Goal: Information Seeking & Learning: Learn about a topic

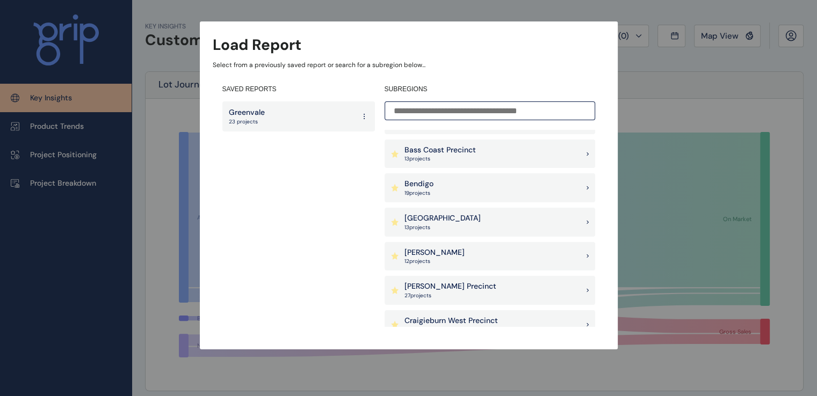
scroll to position [215, 0]
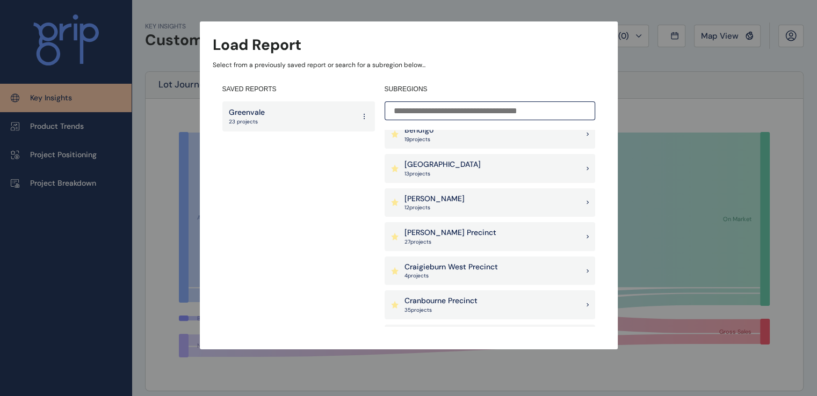
click at [479, 237] on div "[PERSON_NAME] Precinct 27 project s" at bounding box center [490, 236] width 211 height 29
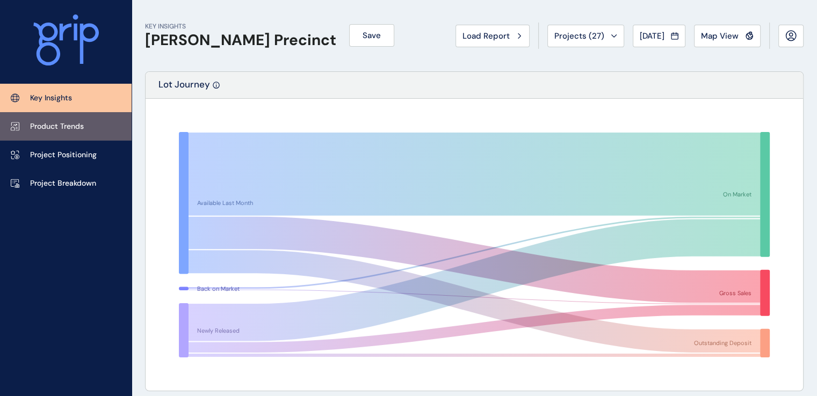
click at [58, 137] on link "Product Trends" at bounding box center [66, 126] width 132 height 28
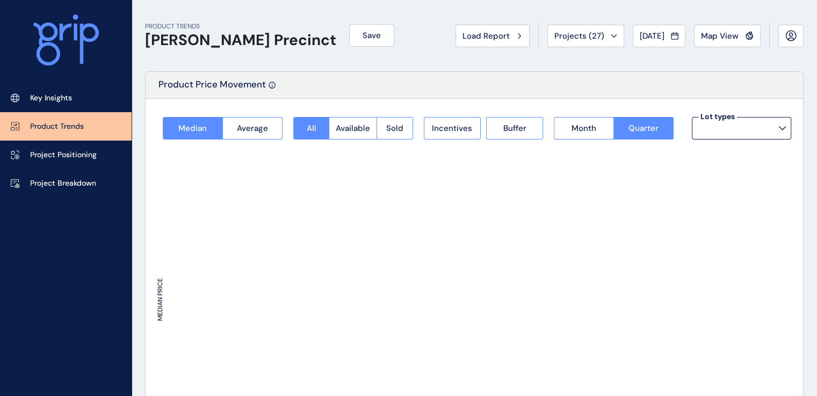
type input "**********"
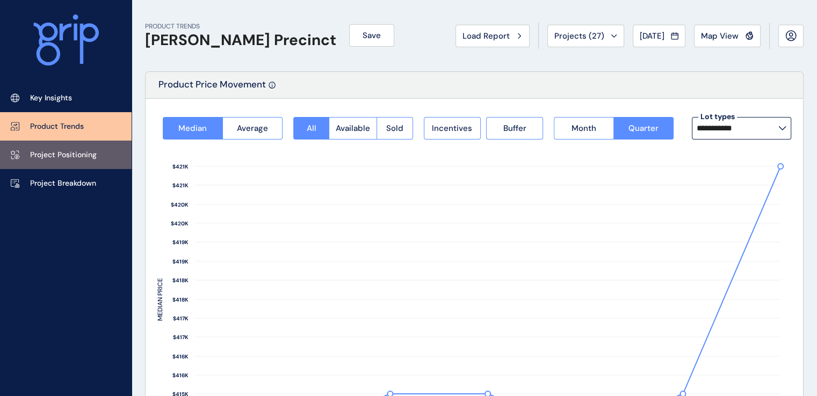
click at [39, 162] on link "Project Positioning" at bounding box center [66, 155] width 132 height 28
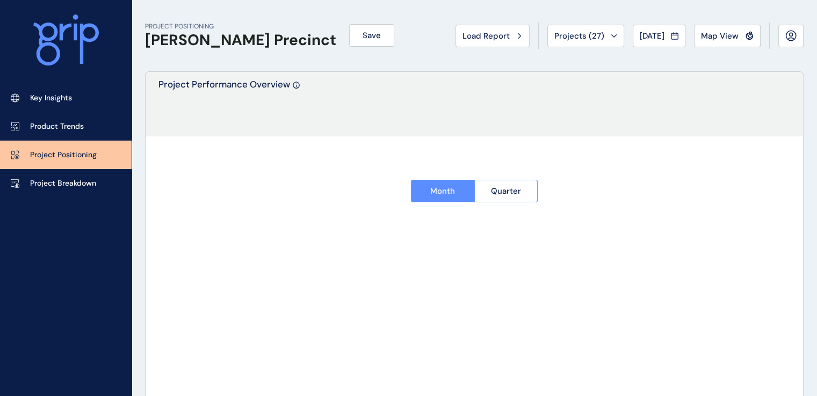
type input "********"
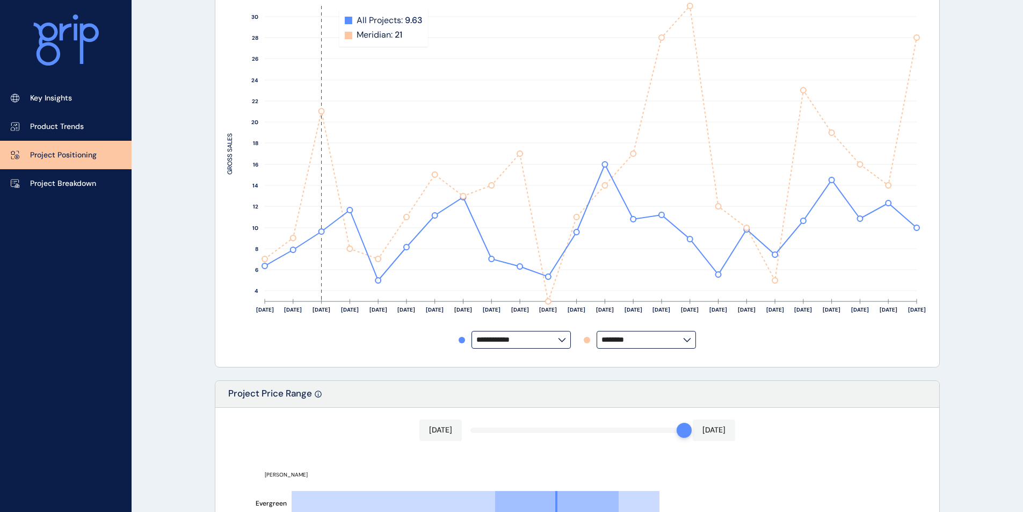
scroll to position [161, 0]
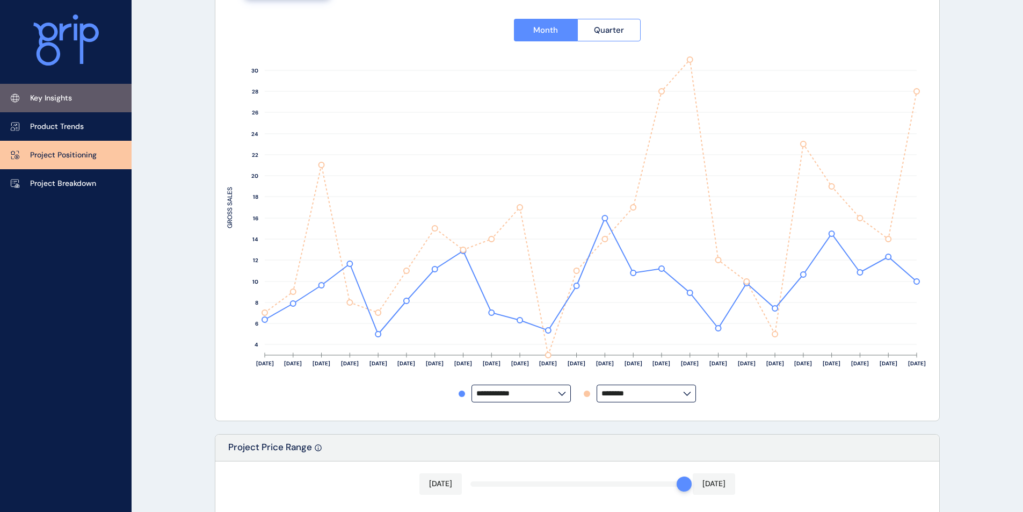
click at [43, 102] on p "Key Insights" at bounding box center [51, 98] width 42 height 11
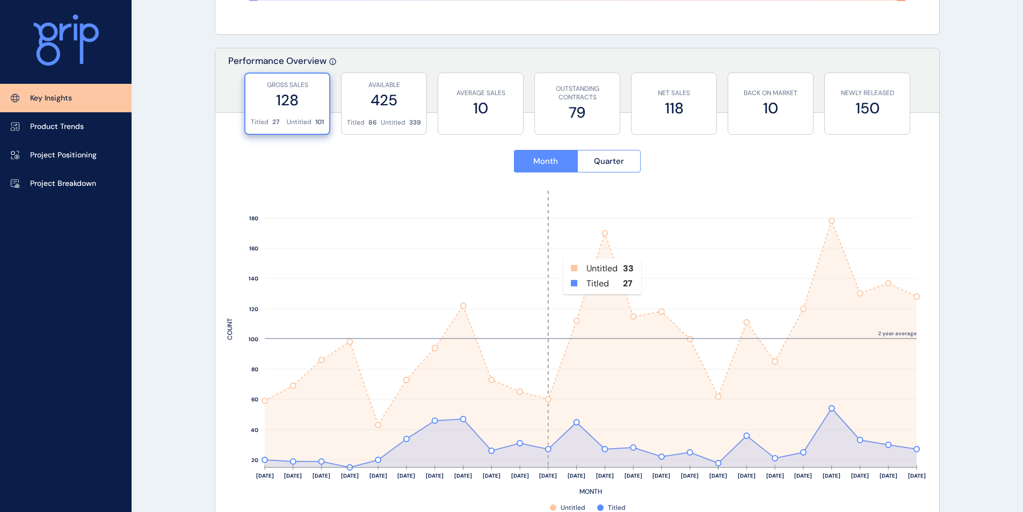
scroll to position [376, 0]
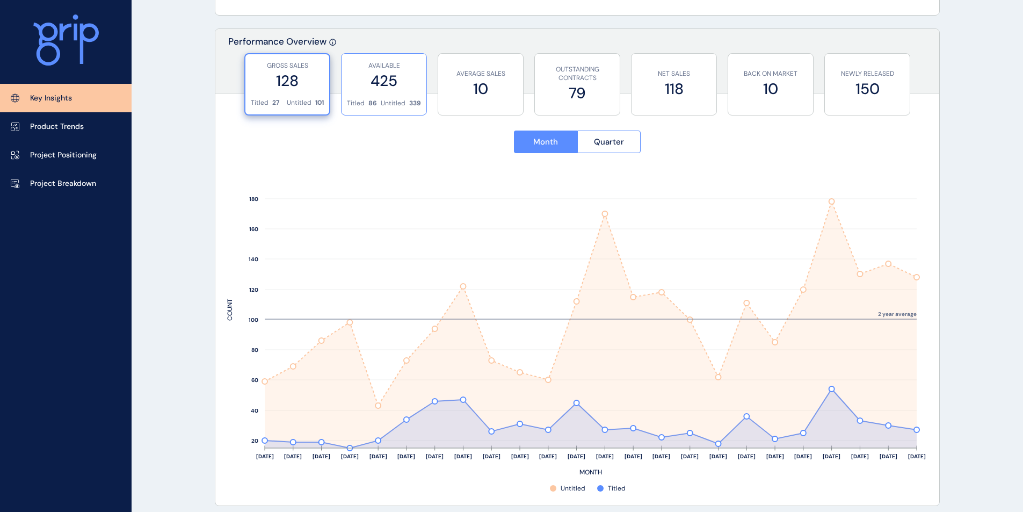
click at [397, 85] on label "425" at bounding box center [384, 80] width 74 height 21
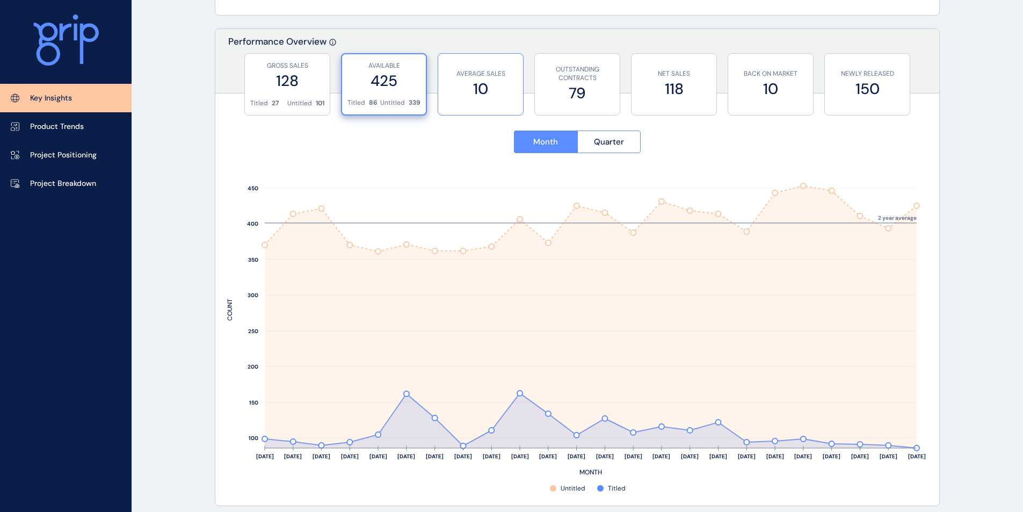
click at [484, 77] on p "AVERAGE SALES" at bounding box center [481, 73] width 74 height 9
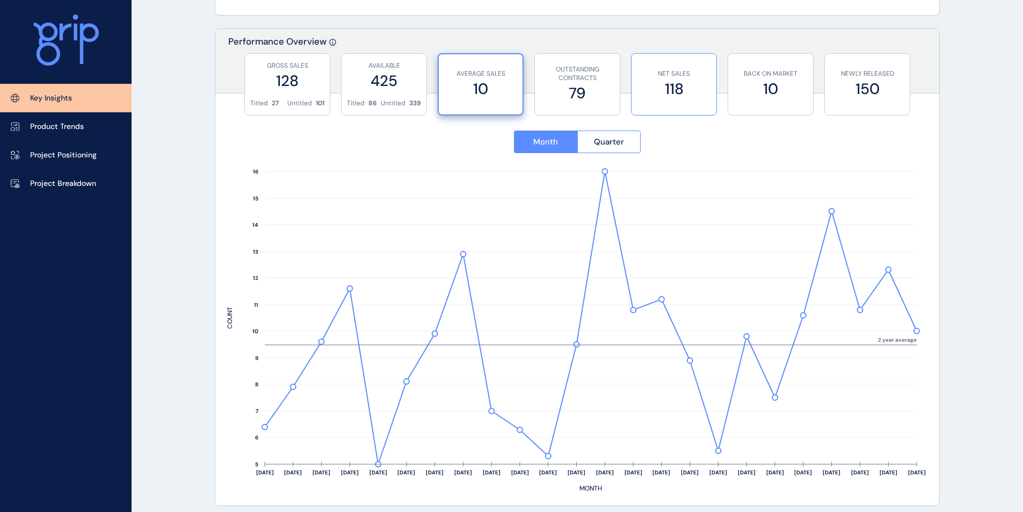
click at [656, 89] on label "118" at bounding box center [674, 88] width 74 height 21
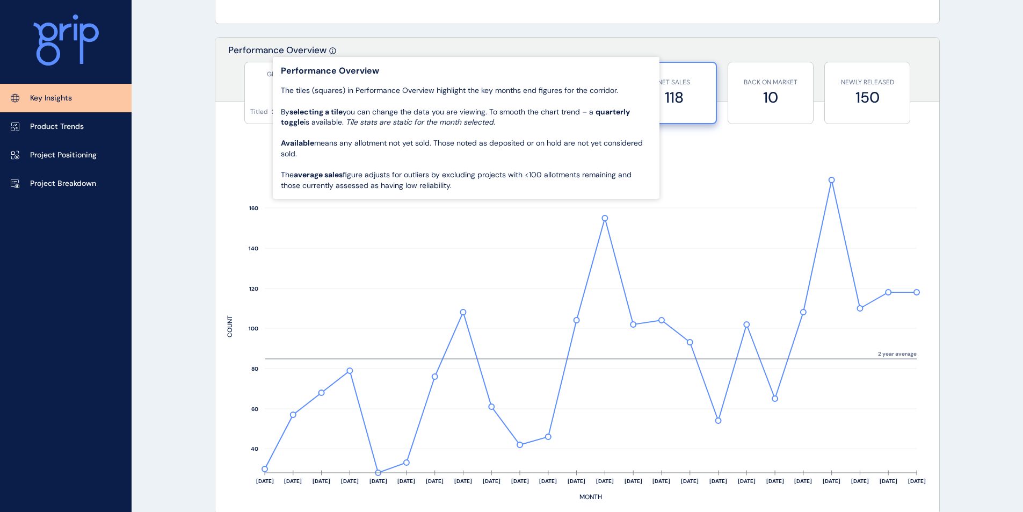
scroll to position [0, 0]
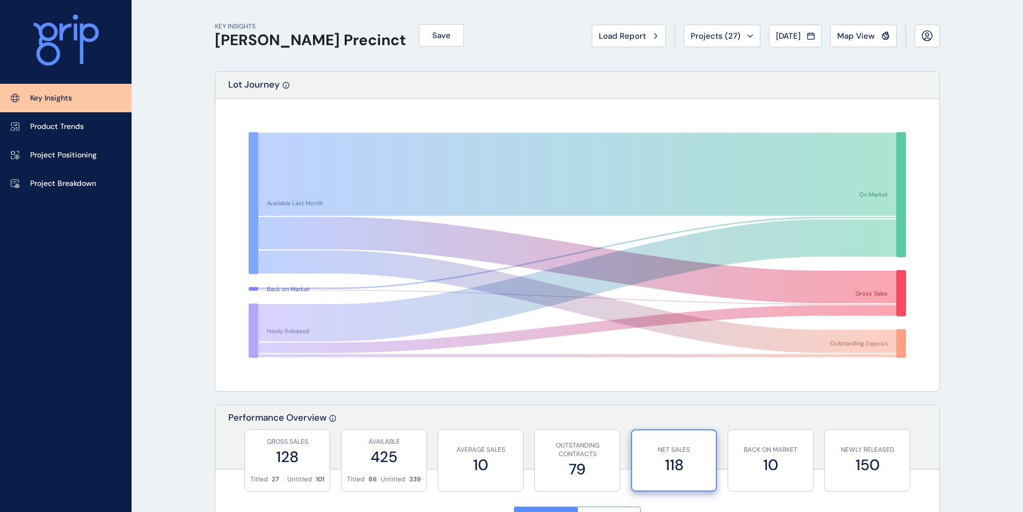
click at [616, 37] on span "Load Report" at bounding box center [622, 36] width 47 height 11
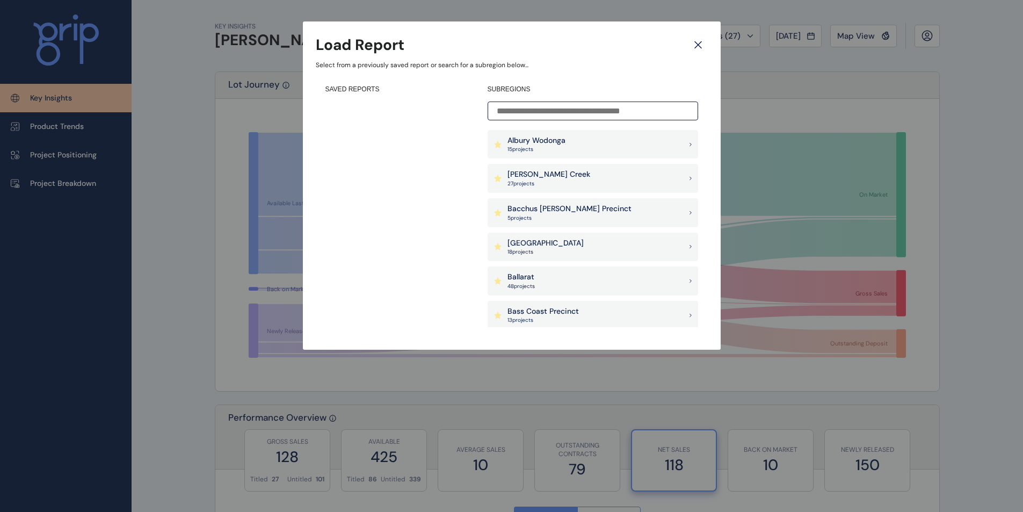
click at [567, 144] on div "Albury Wodonga 15 project s" at bounding box center [593, 144] width 211 height 29
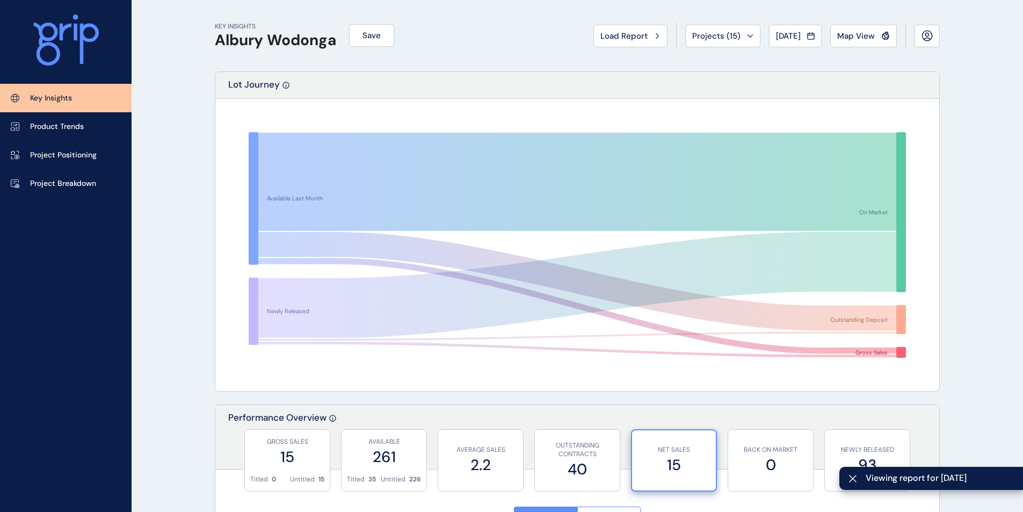
scroll to position [269, 0]
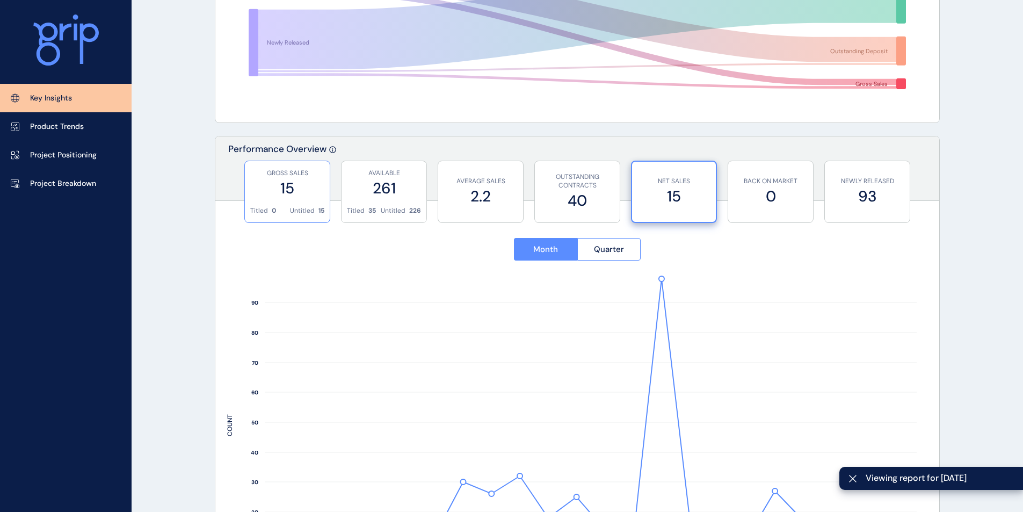
click at [290, 175] on p "GROSS SALES" at bounding box center [287, 173] width 74 height 9
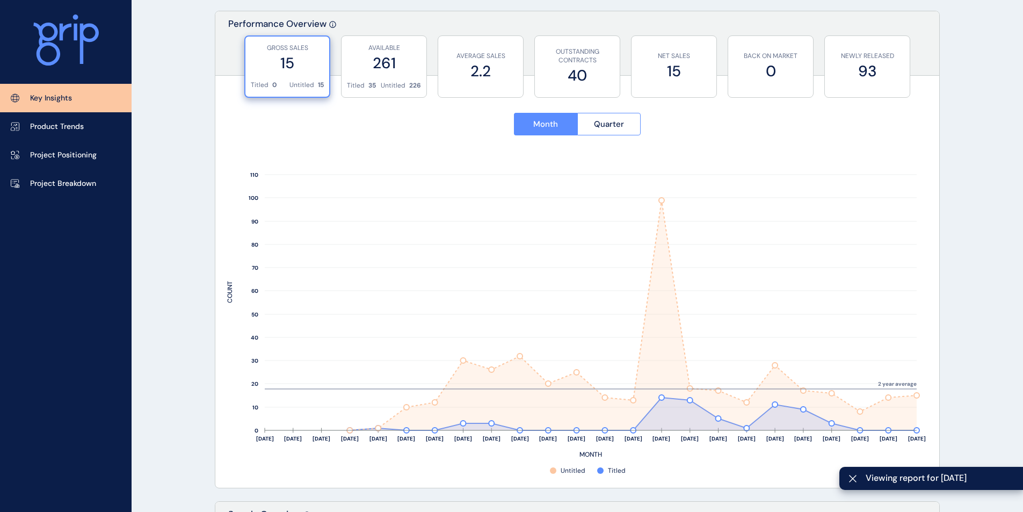
scroll to position [376, 0]
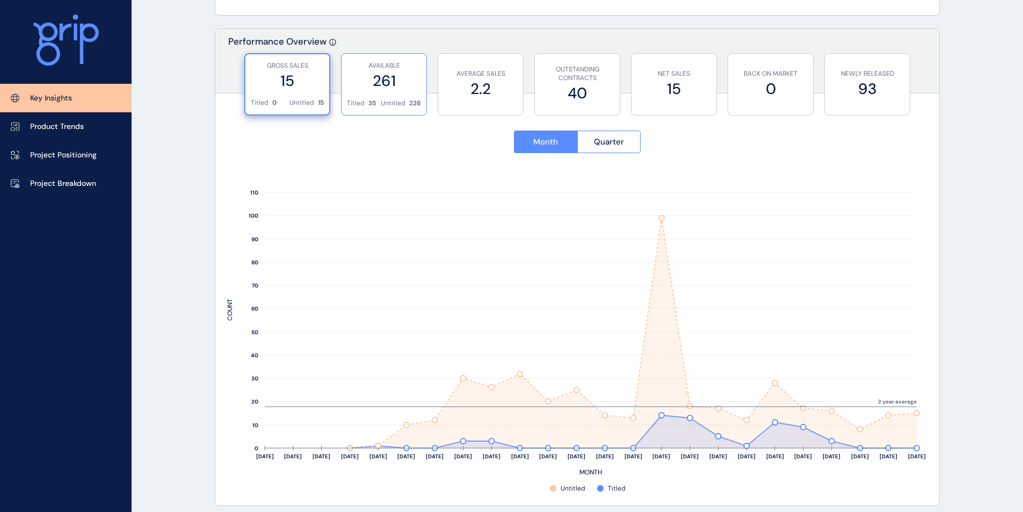
click at [410, 73] on label "261" at bounding box center [384, 80] width 74 height 21
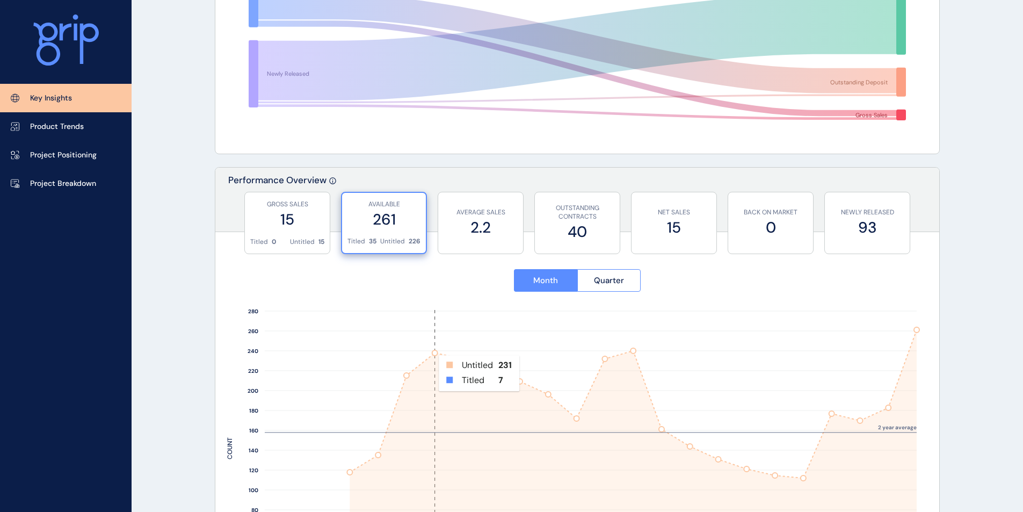
scroll to position [269, 0]
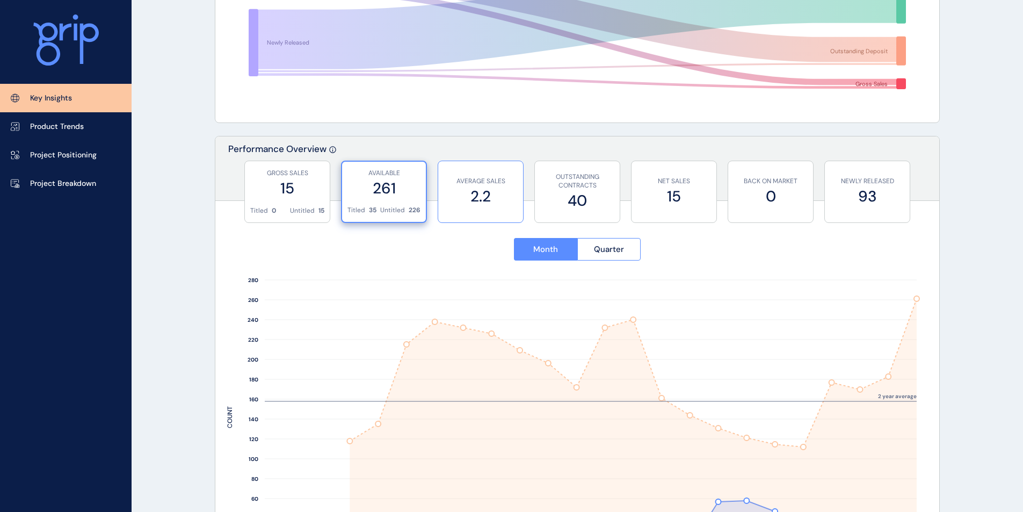
drag, startPoint x: 504, startPoint y: 193, endPoint x: 504, endPoint y: 200, distance: 7.0
click at [504, 193] on label "2.2" at bounding box center [481, 196] width 74 height 21
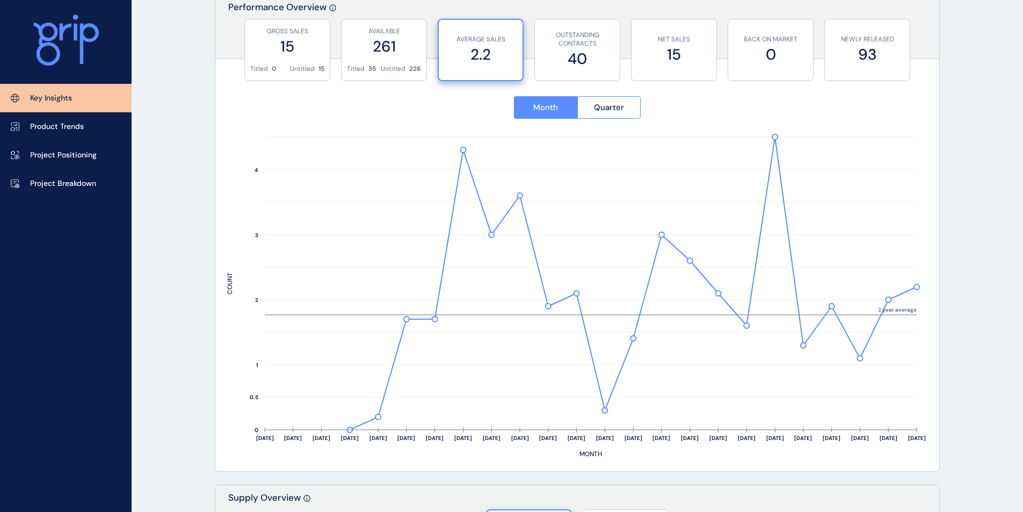
scroll to position [376, 0]
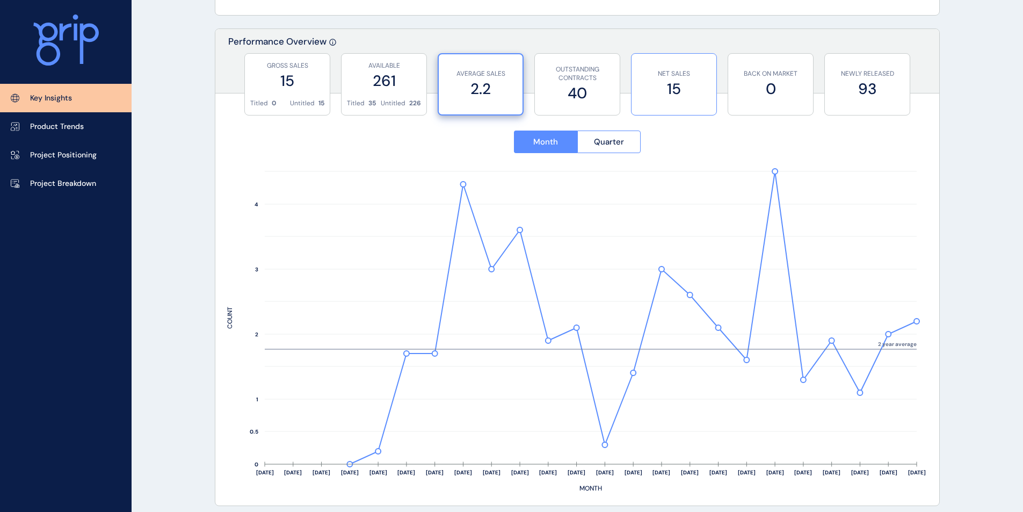
click at [689, 82] on label "15" at bounding box center [674, 88] width 74 height 21
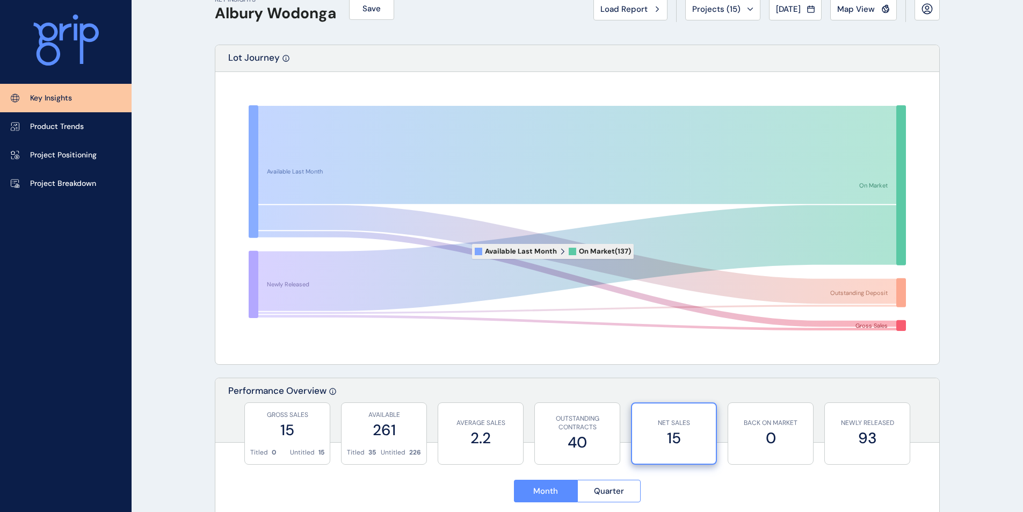
scroll to position [0, 0]
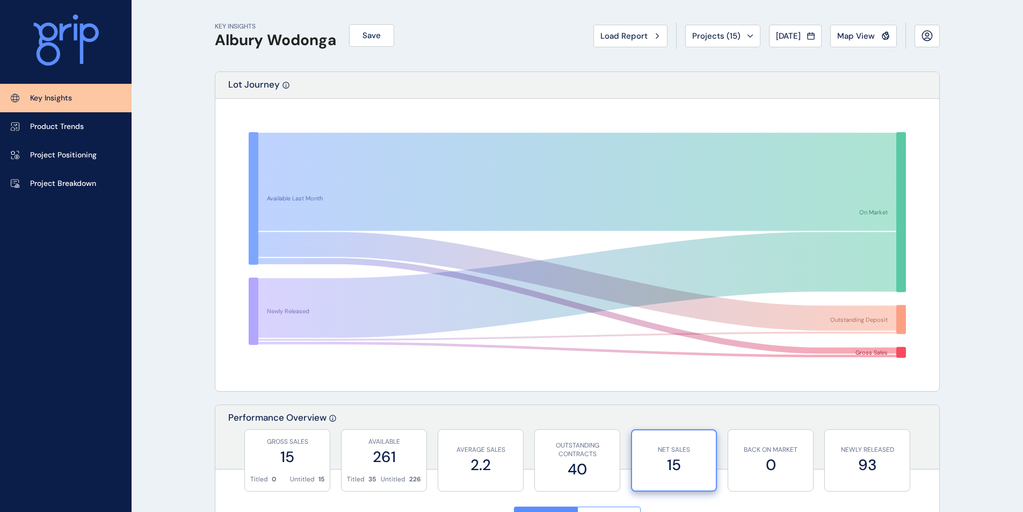
click at [633, 37] on span "Load Report" at bounding box center [623, 36] width 47 height 11
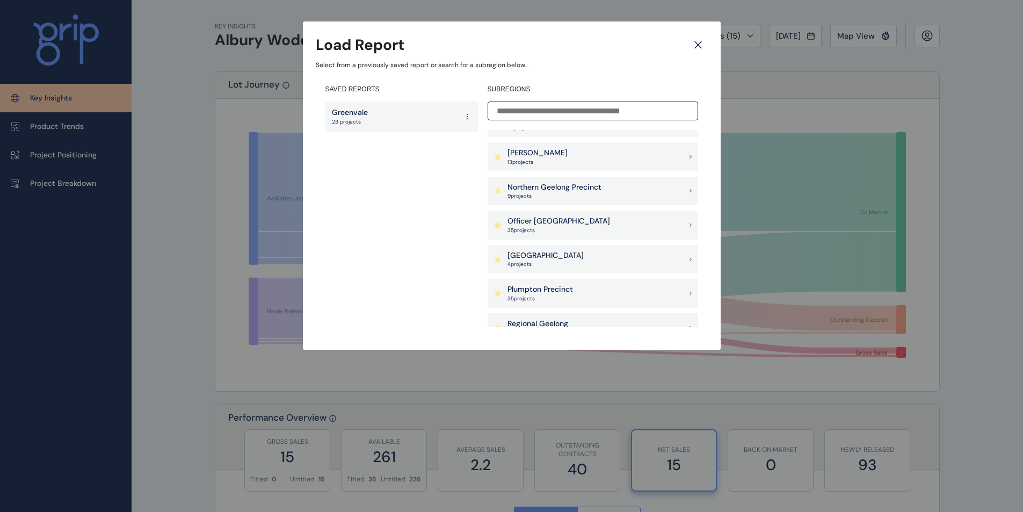
scroll to position [698, 0]
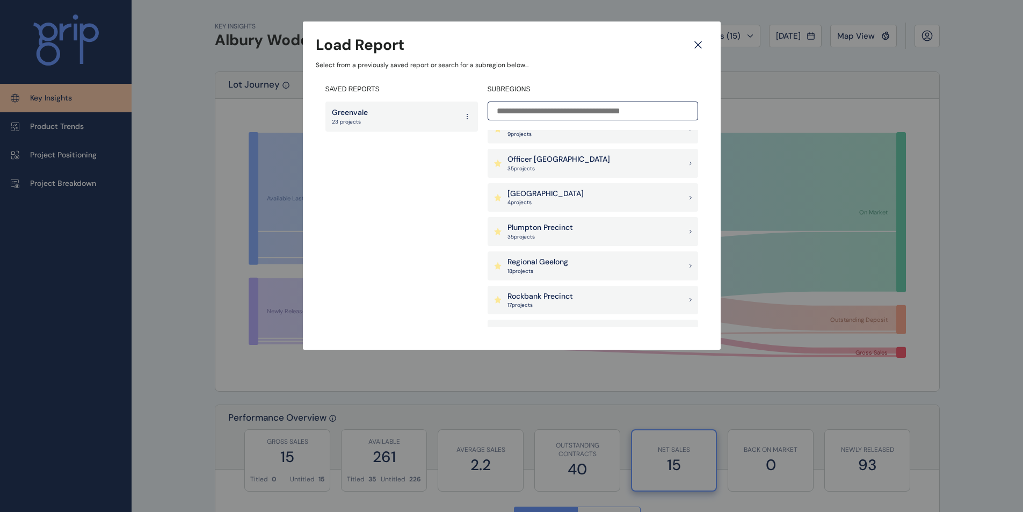
click at [537, 106] on input at bounding box center [593, 111] width 211 height 19
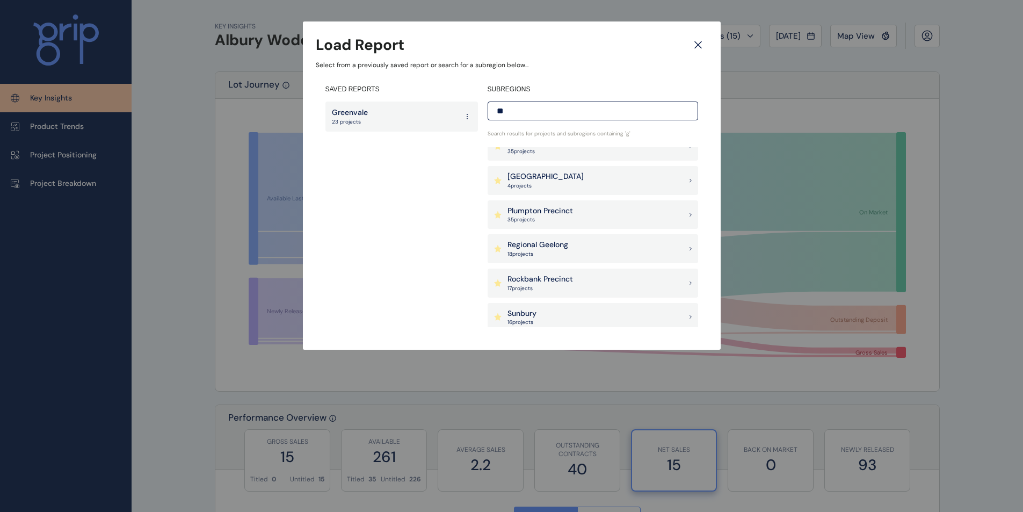
scroll to position [0, 0]
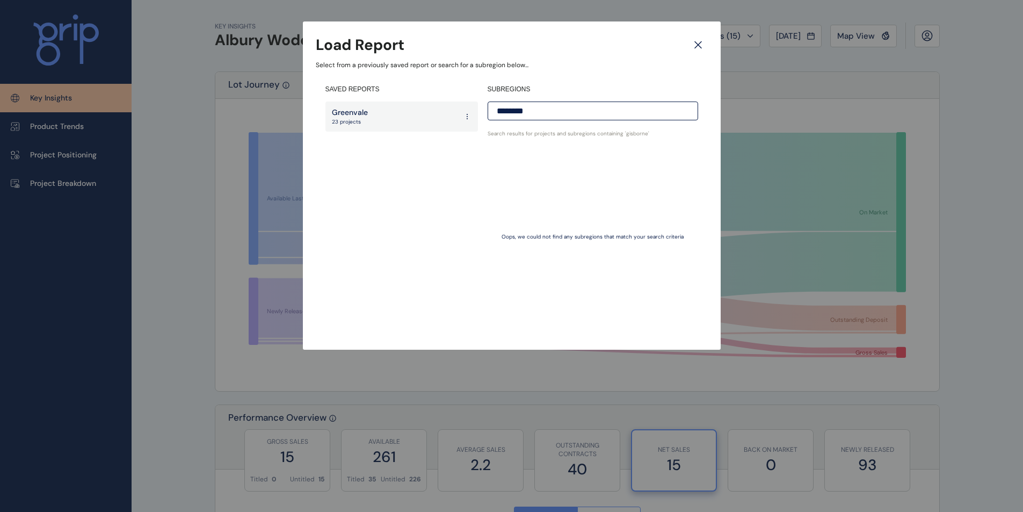
type input "********"
click at [449, 193] on div "SAVED REPORTS Greenvale 23 projects" at bounding box center [401, 206] width 153 height 242
drag, startPoint x: 681, startPoint y: 113, endPoint x: 310, endPoint y: 118, distance: 370.6
click at [310, 118] on div "Load Report Select from a previously saved report or search for a subregion bel…" at bounding box center [512, 185] width 418 height 328
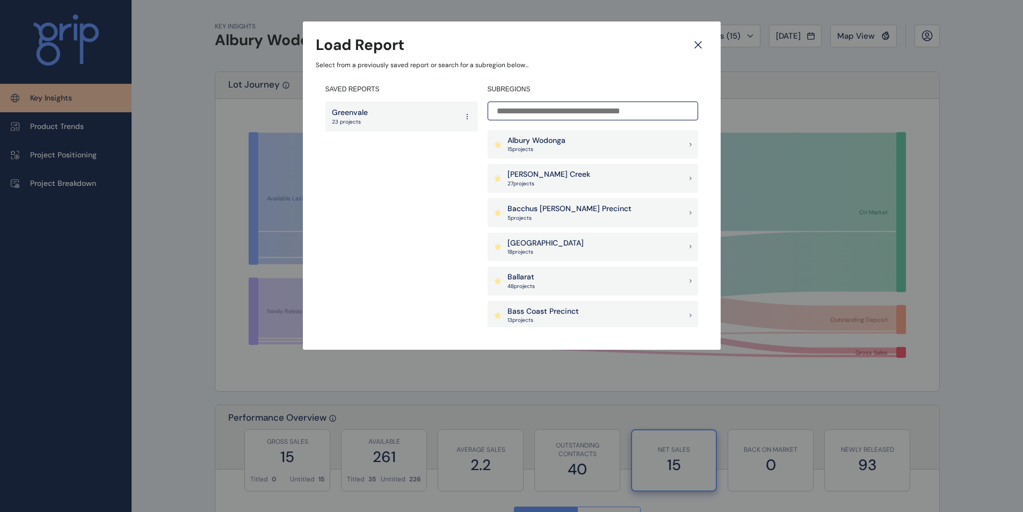
click at [445, 205] on div "SAVED REPORTS Greenvale 23 projects" at bounding box center [401, 206] width 153 height 242
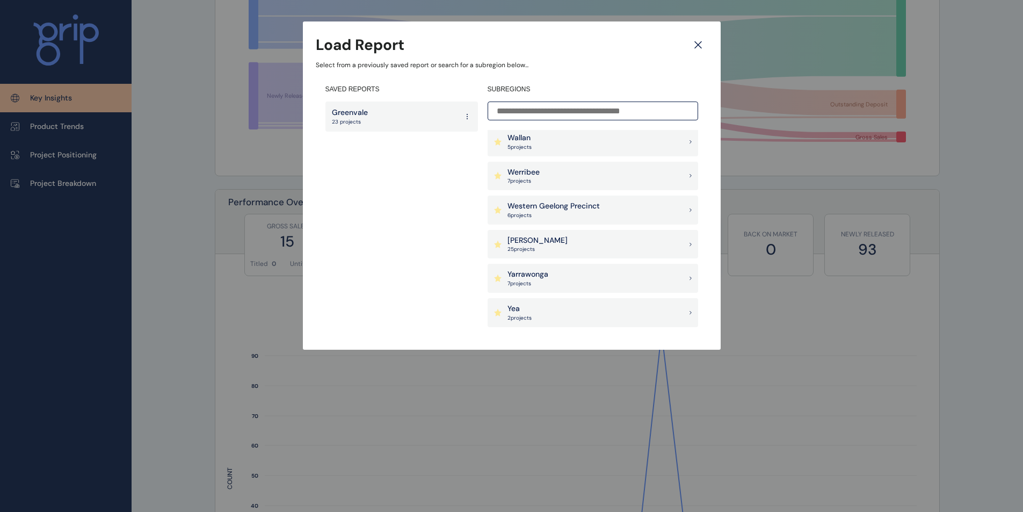
scroll to position [161, 0]
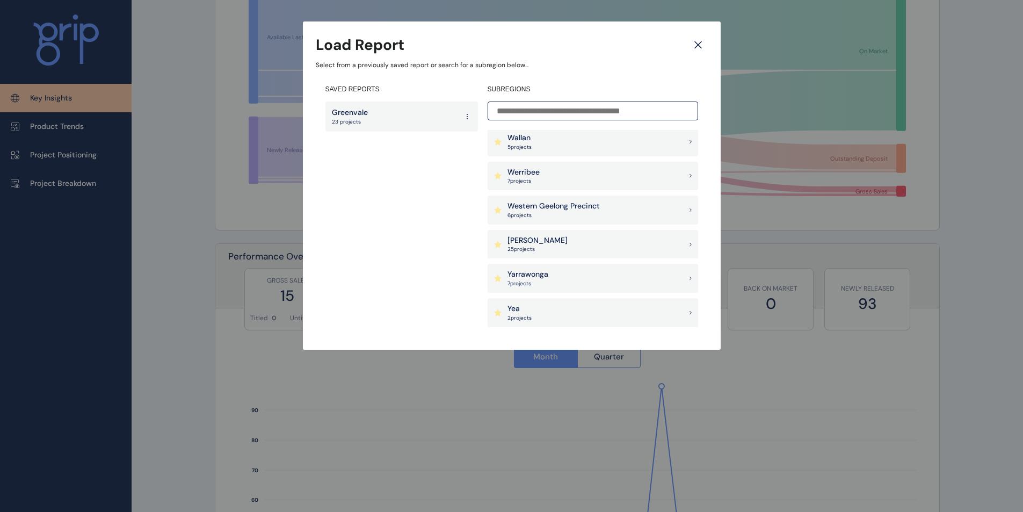
drag, startPoint x: 417, startPoint y: 231, endPoint x: 524, endPoint y: 255, distance: 109.1
click at [418, 231] on div "SAVED REPORTS Greenvale 23 projects" at bounding box center [401, 206] width 153 height 242
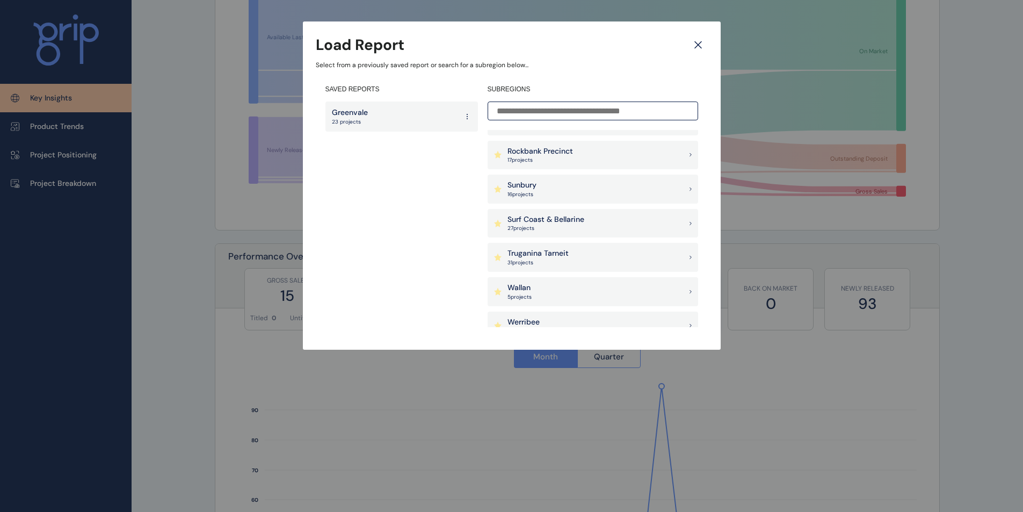
scroll to position [832, 0]
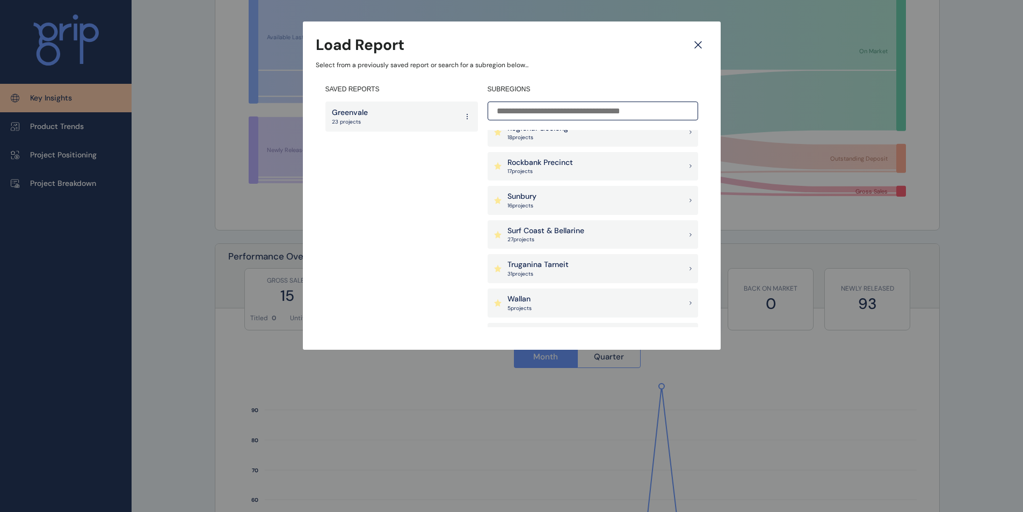
click at [584, 201] on div "Sunbury 16 project s" at bounding box center [593, 200] width 211 height 29
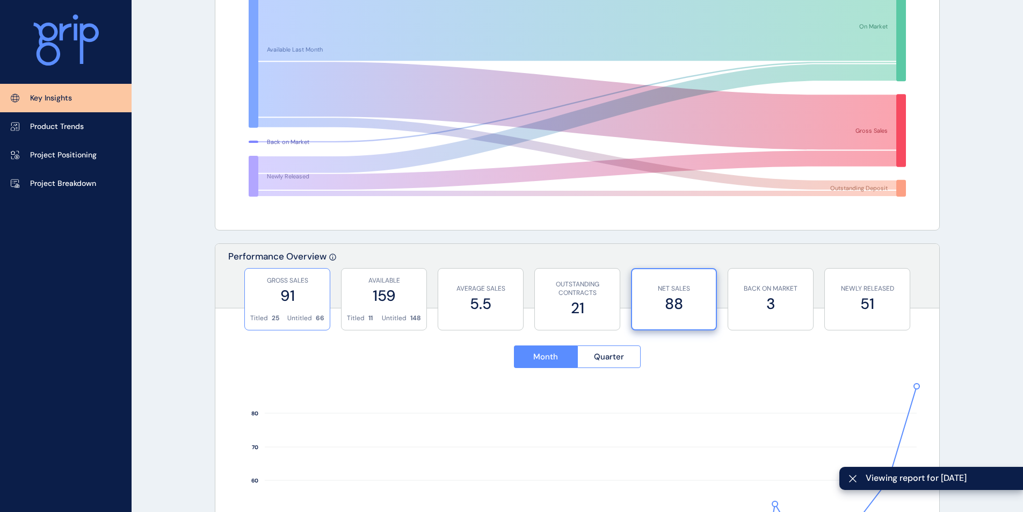
click at [283, 289] on label "91" at bounding box center [287, 295] width 74 height 21
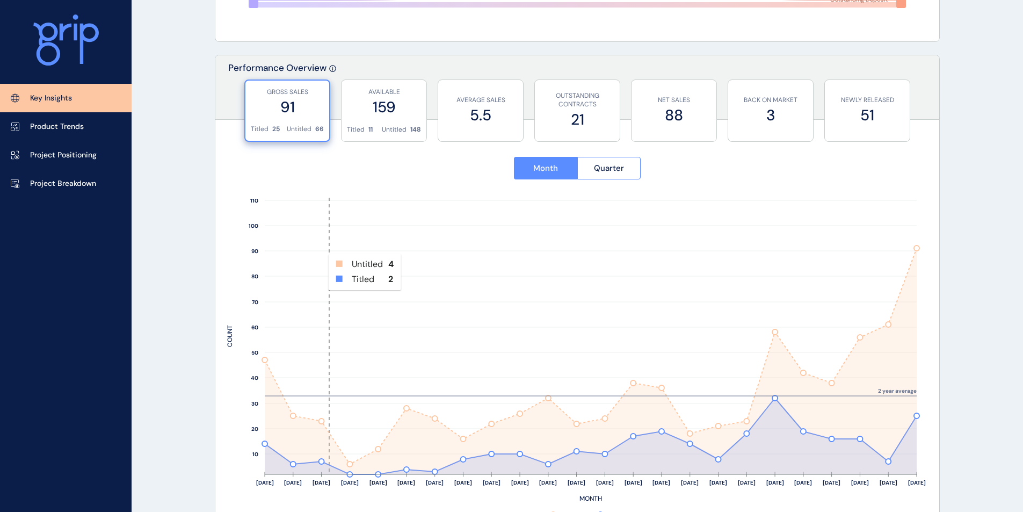
scroll to position [376, 0]
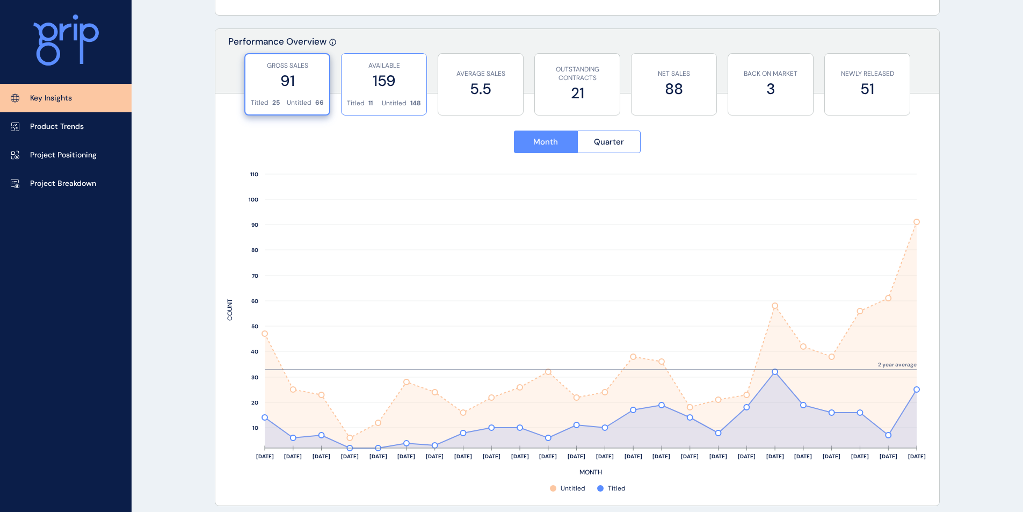
click at [401, 72] on label "159" at bounding box center [384, 80] width 74 height 21
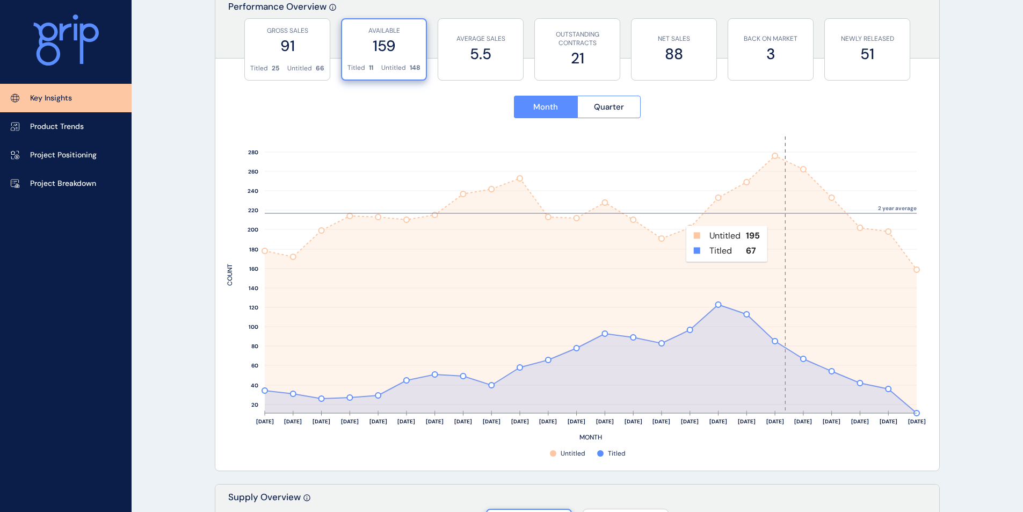
scroll to position [430, 0]
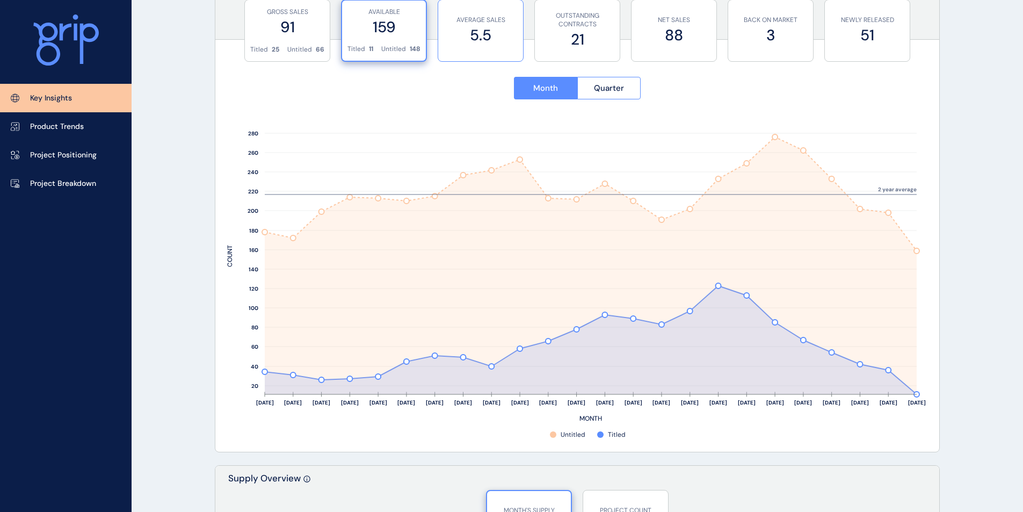
click at [492, 30] on label "5.5" at bounding box center [481, 35] width 74 height 21
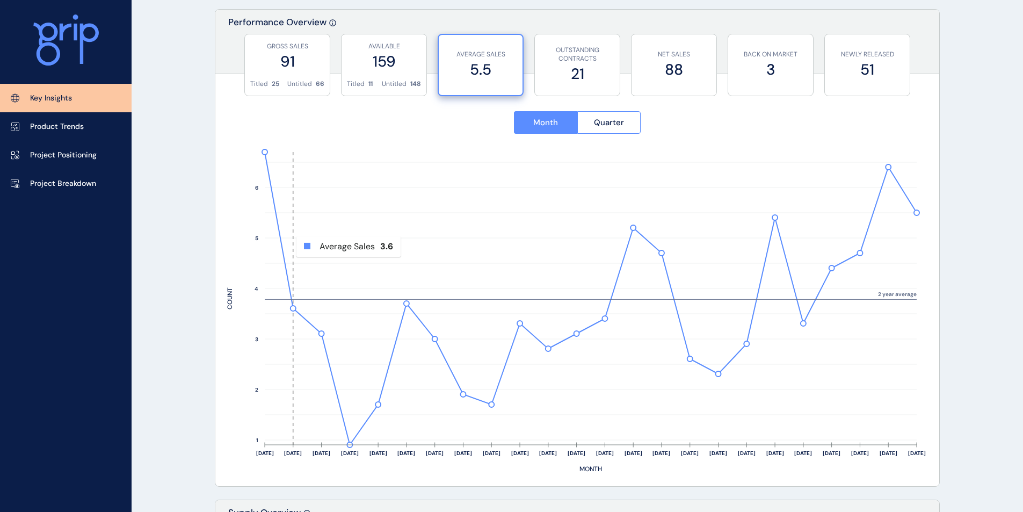
scroll to position [376, 0]
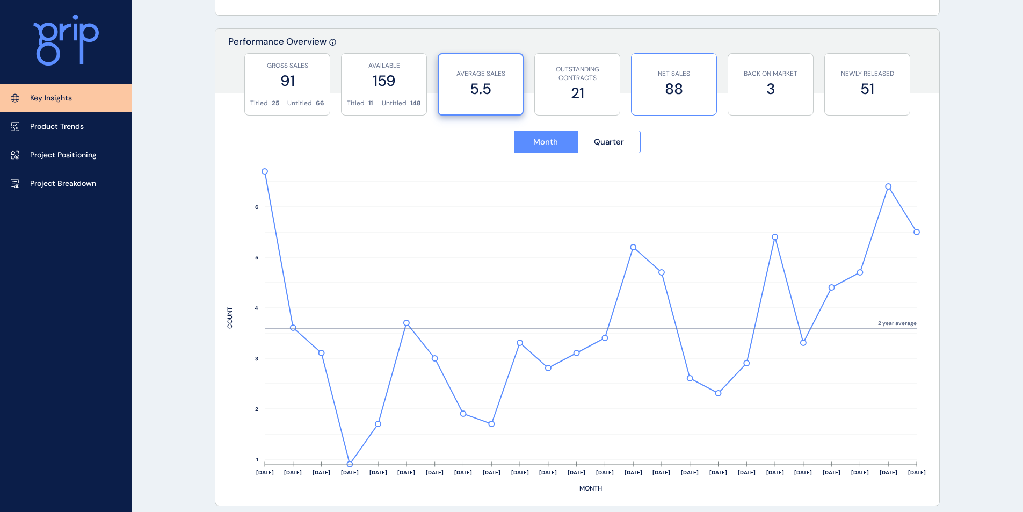
click at [672, 89] on label "88" at bounding box center [674, 88] width 74 height 21
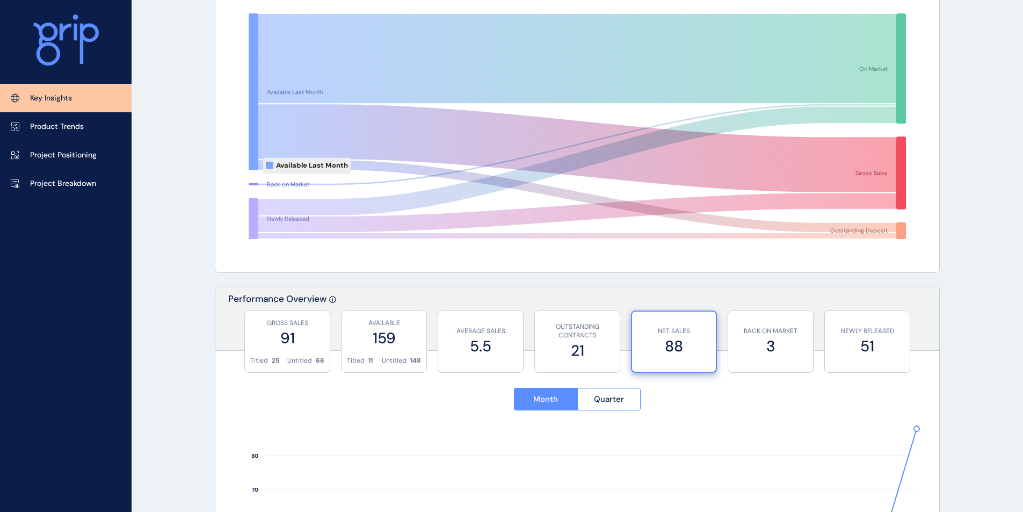
scroll to position [0, 0]
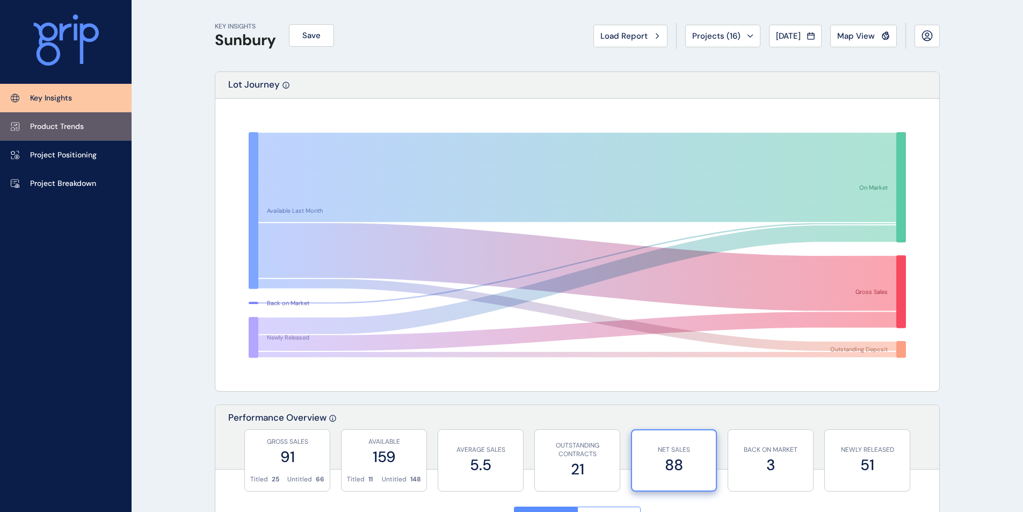
click at [85, 132] on link "Product Trends" at bounding box center [66, 126] width 132 height 28
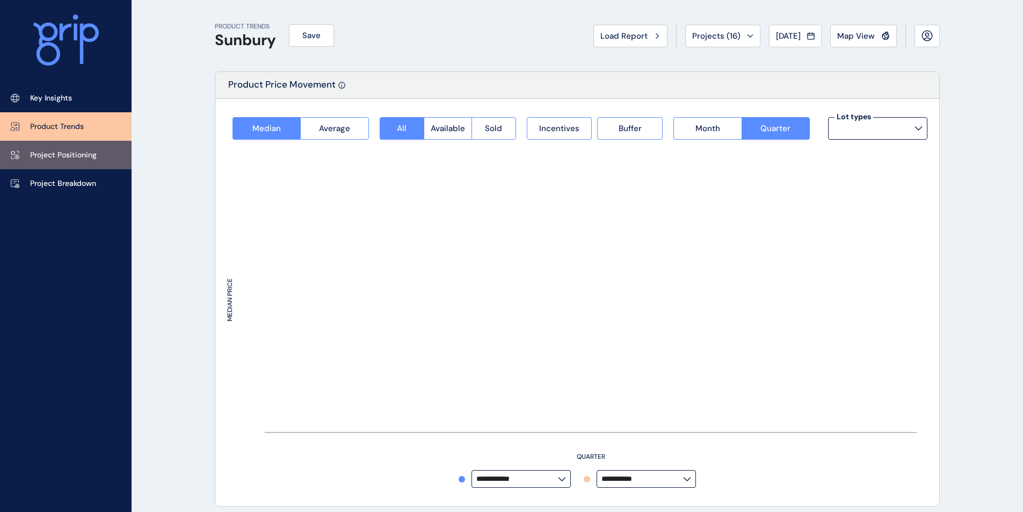
type input "**********"
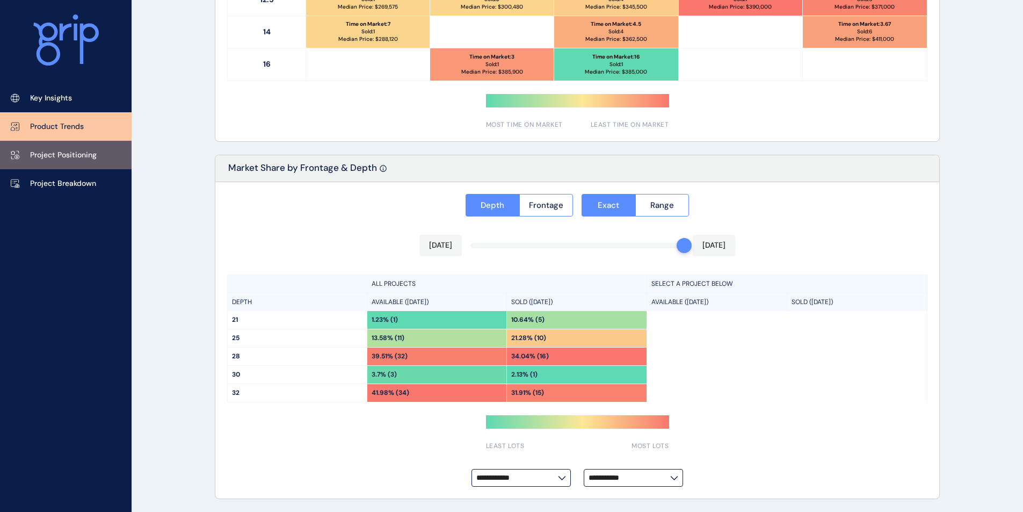
scroll to position [154, 0]
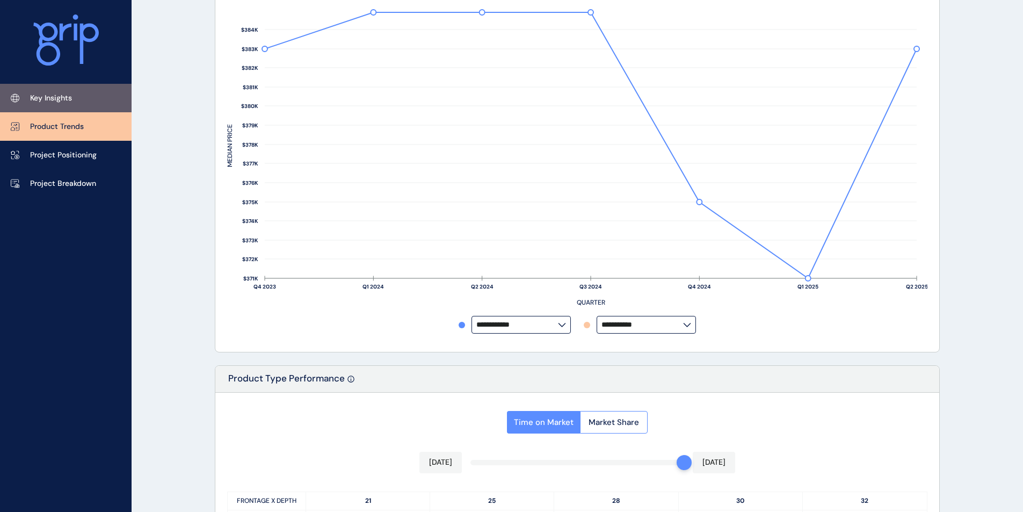
click at [66, 105] on link "Key Insights" at bounding box center [66, 98] width 132 height 28
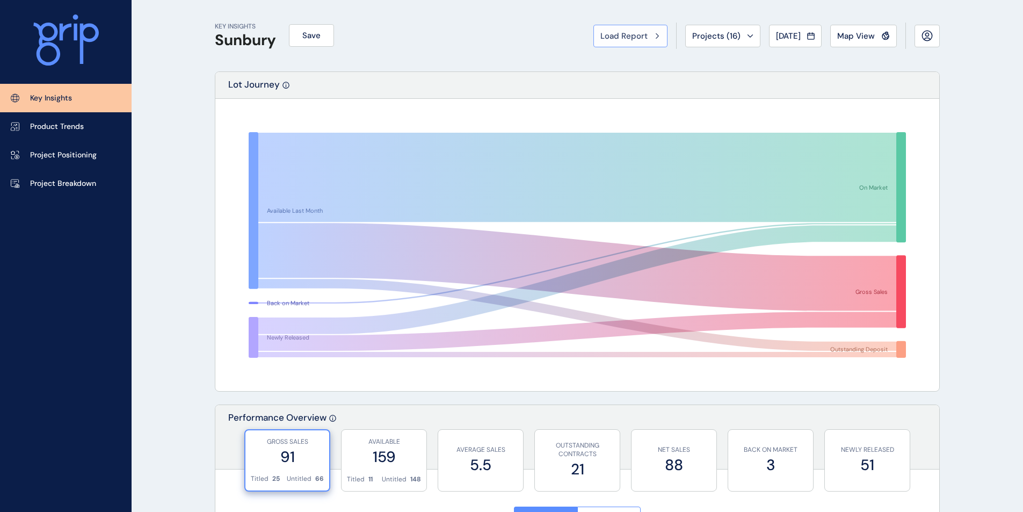
click at [650, 40] on div "Load Report" at bounding box center [630, 36] width 60 height 11
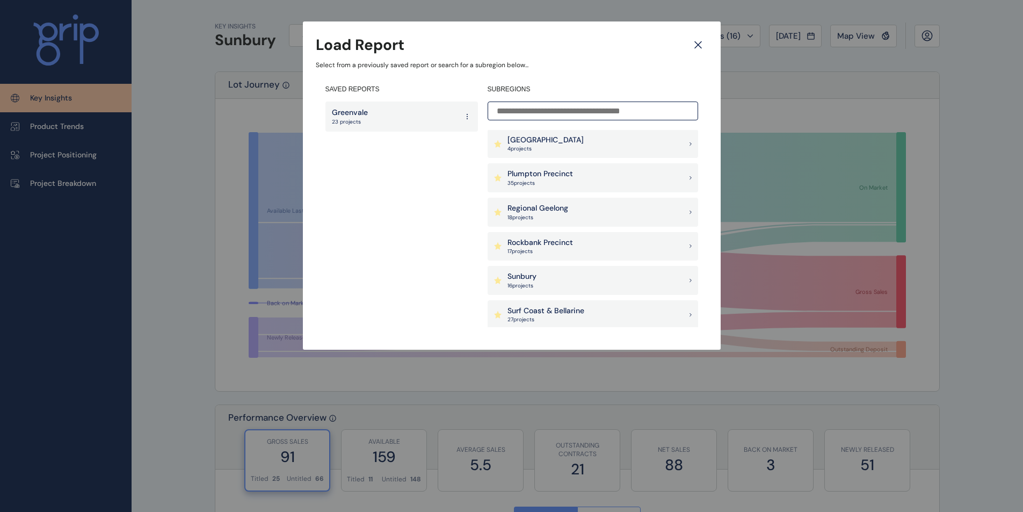
scroll to position [806, 0]
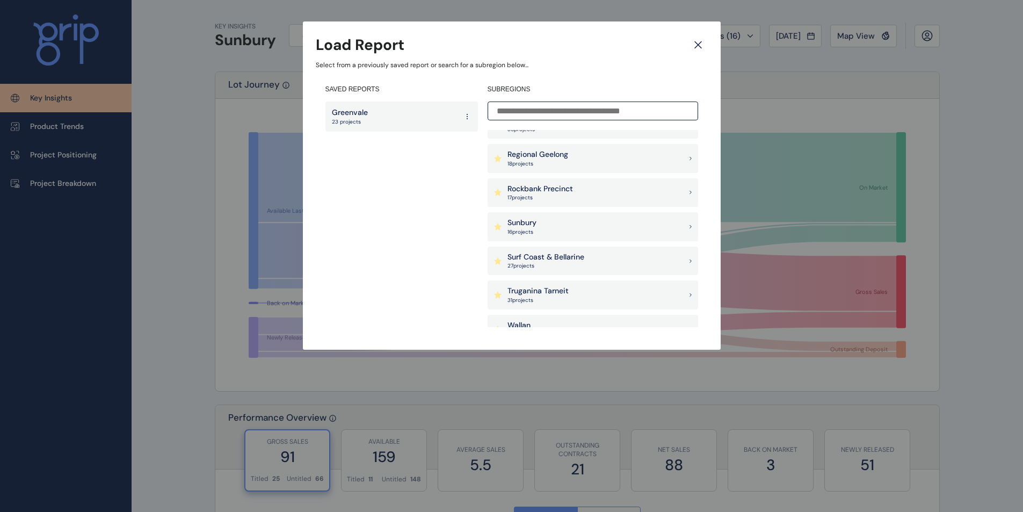
click at [551, 228] on div "Sunbury 16 project s" at bounding box center [593, 226] width 211 height 29
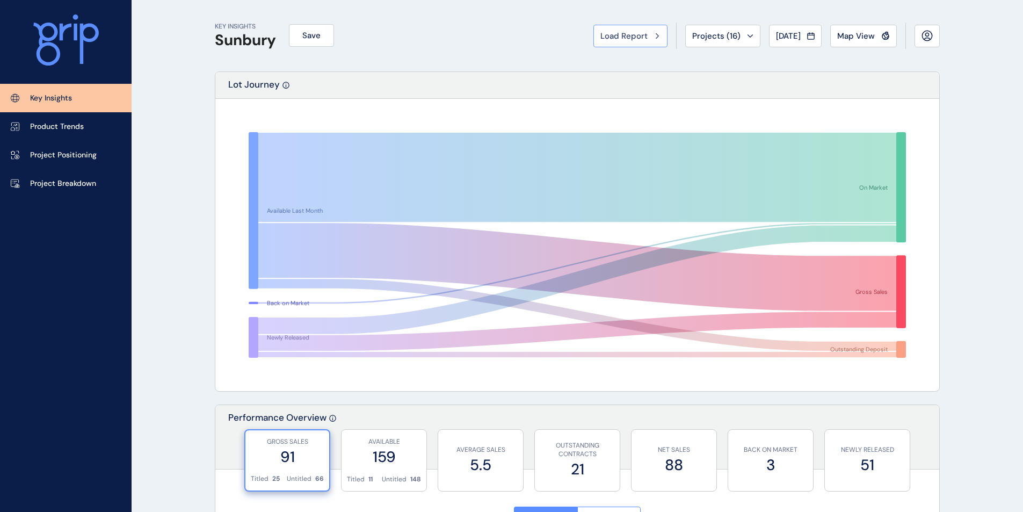
click at [621, 36] on span "Load Report" at bounding box center [623, 36] width 47 height 11
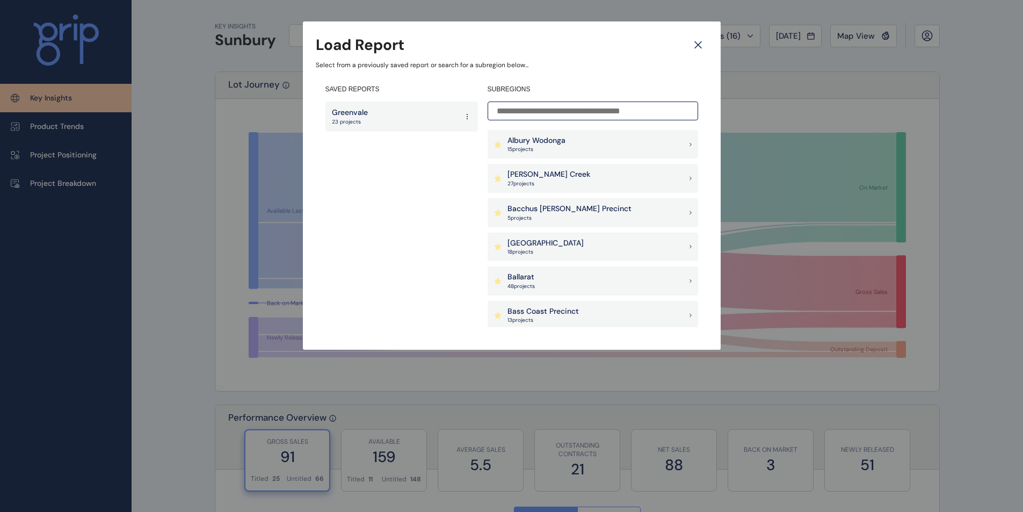
click at [591, 138] on div "Albury Wodonga 15 project s" at bounding box center [593, 144] width 211 height 29
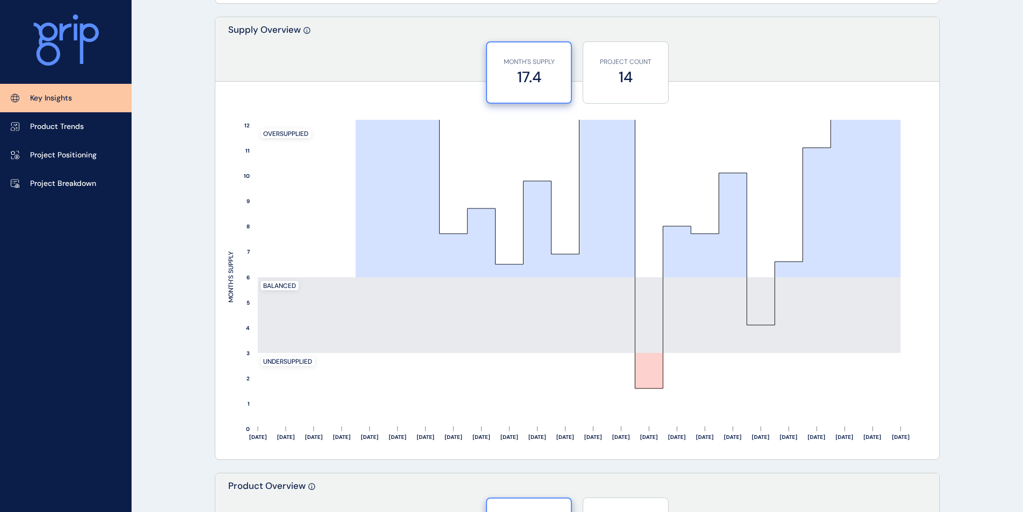
scroll to position [859, 0]
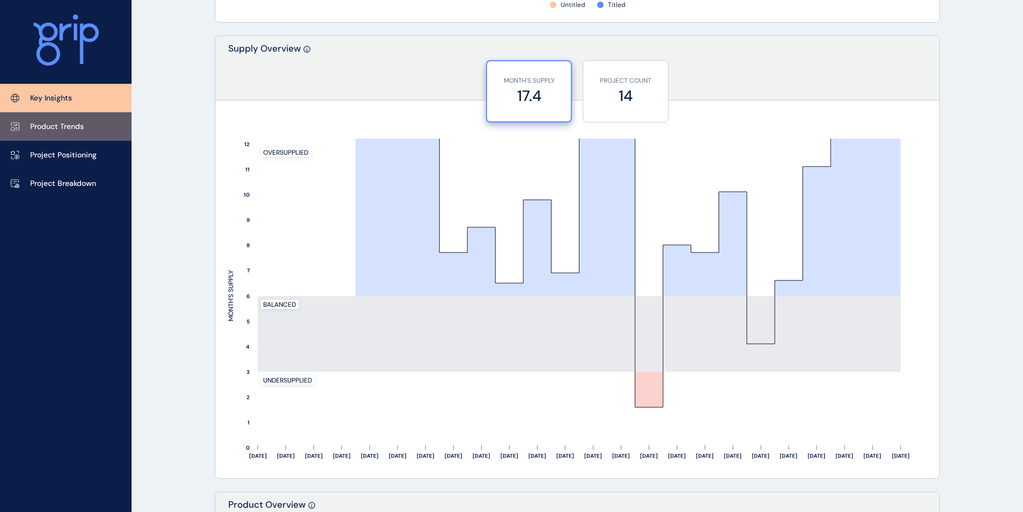
click at [66, 129] on p "Product Trends" at bounding box center [57, 126] width 54 height 11
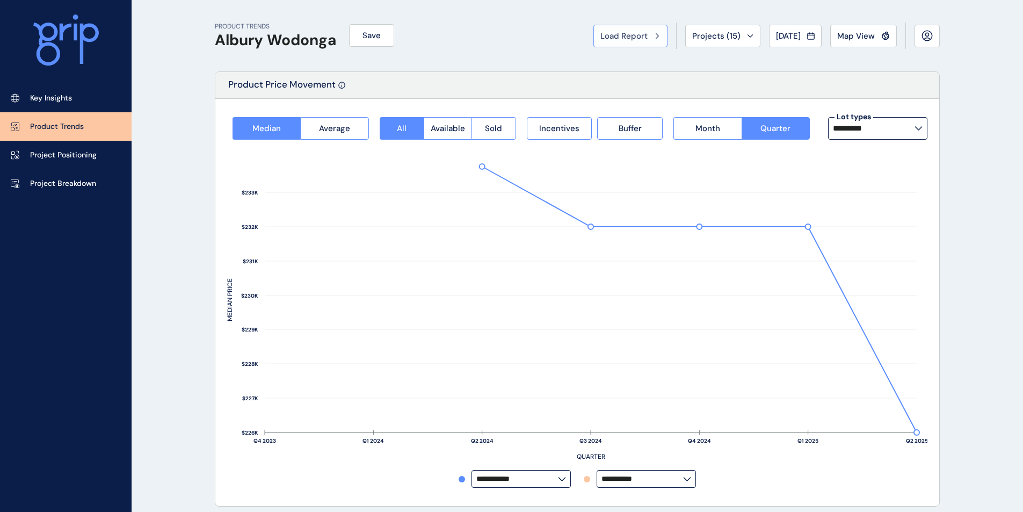
click at [612, 40] on span "Load Report" at bounding box center [623, 36] width 47 height 11
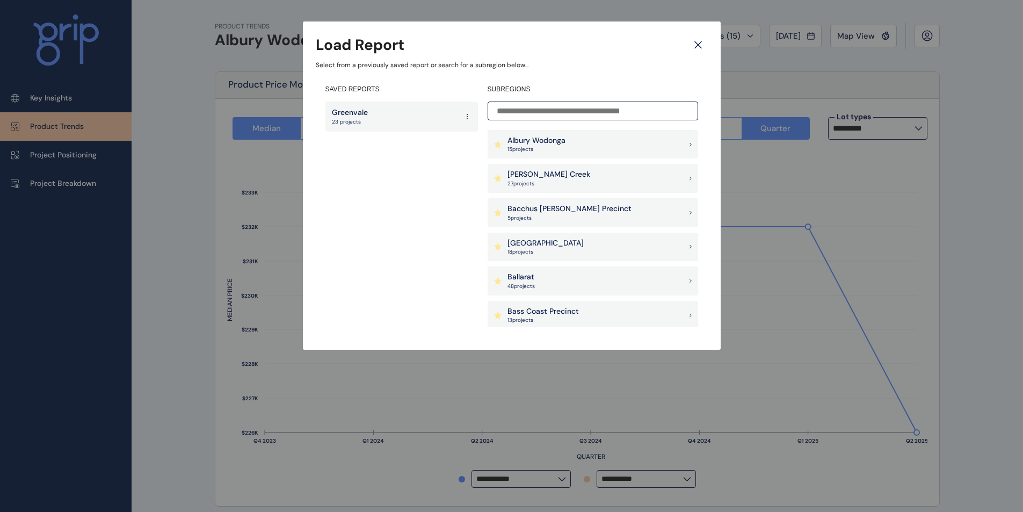
click at [538, 110] on input at bounding box center [593, 111] width 211 height 19
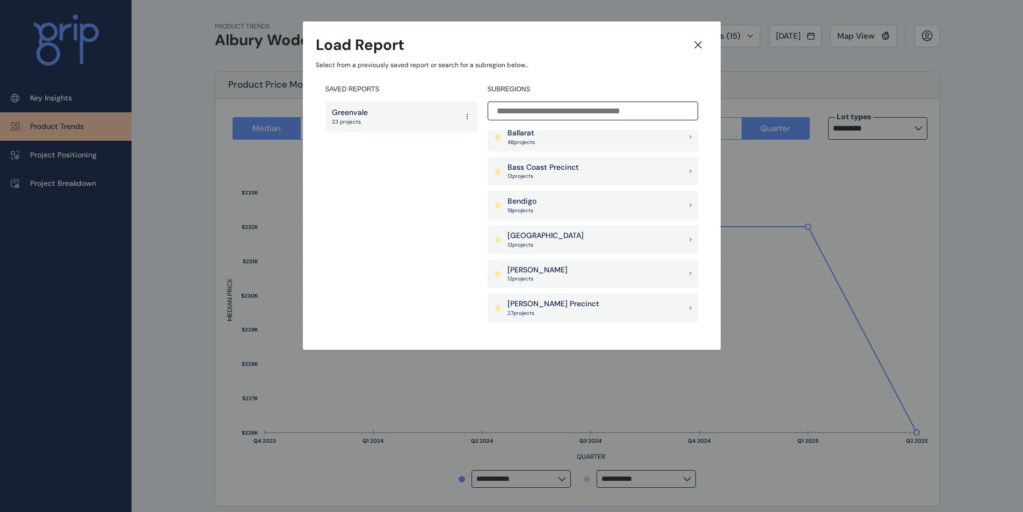
scroll to position [215, 0]
click at [552, 241] on p "27 project s" at bounding box center [554, 242] width 92 height 8
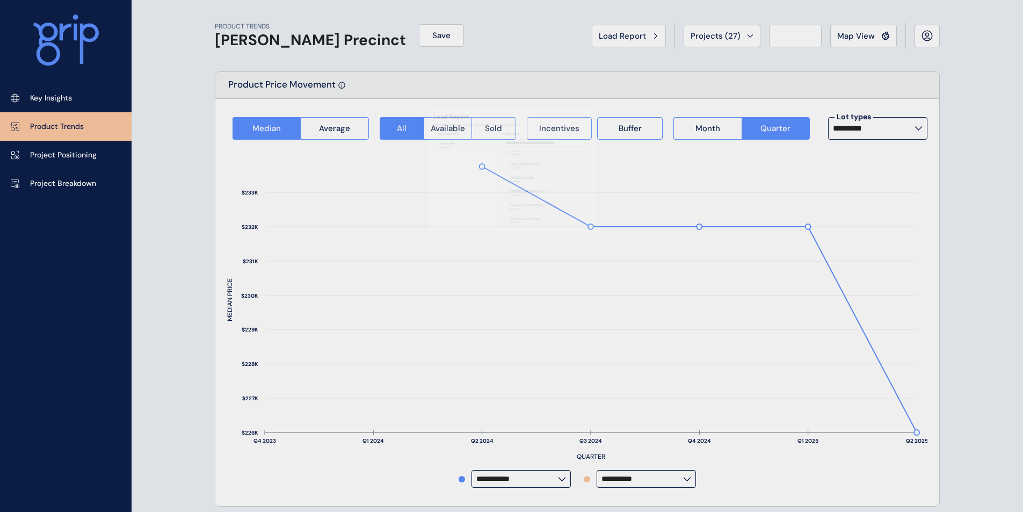
type input "**********"
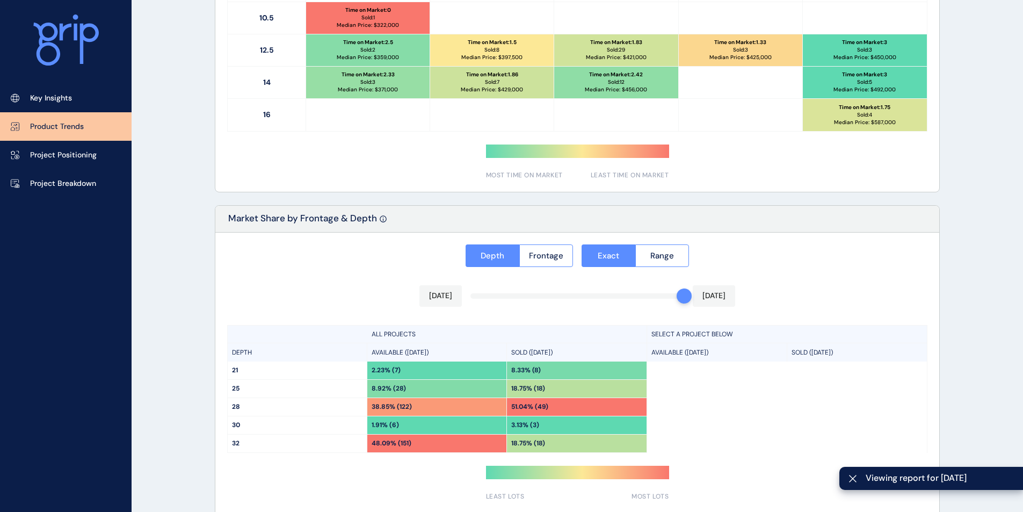
scroll to position [745, 0]
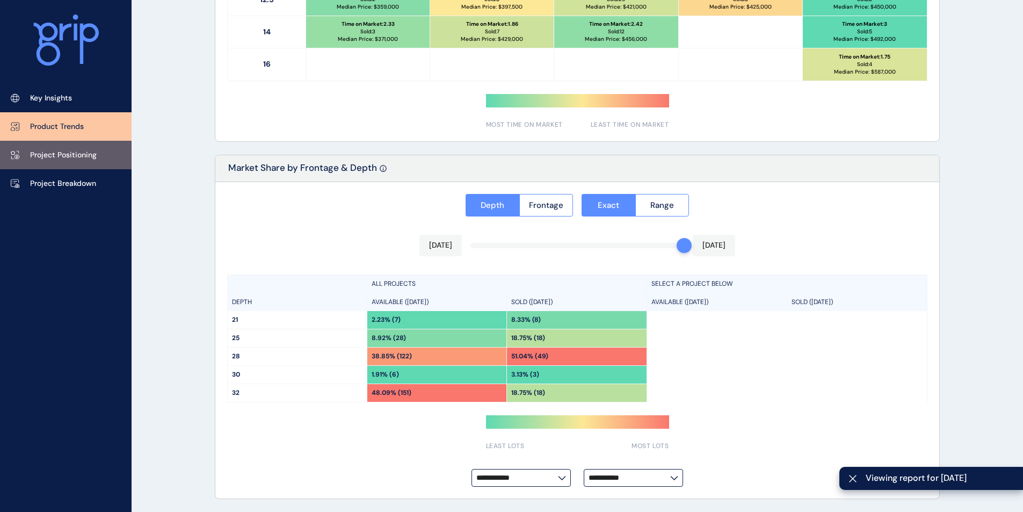
click at [92, 160] on p "Project Positioning" at bounding box center [63, 155] width 67 height 11
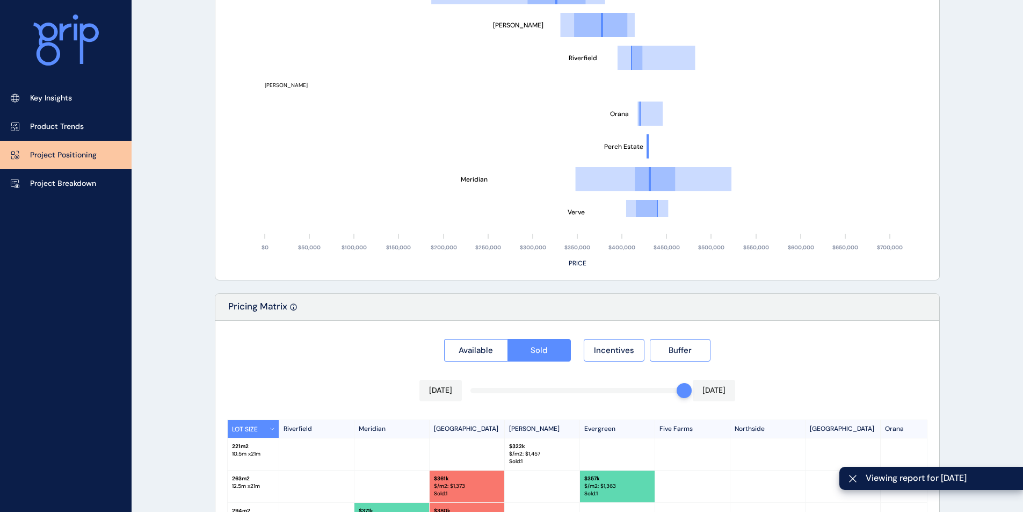
type input "********"
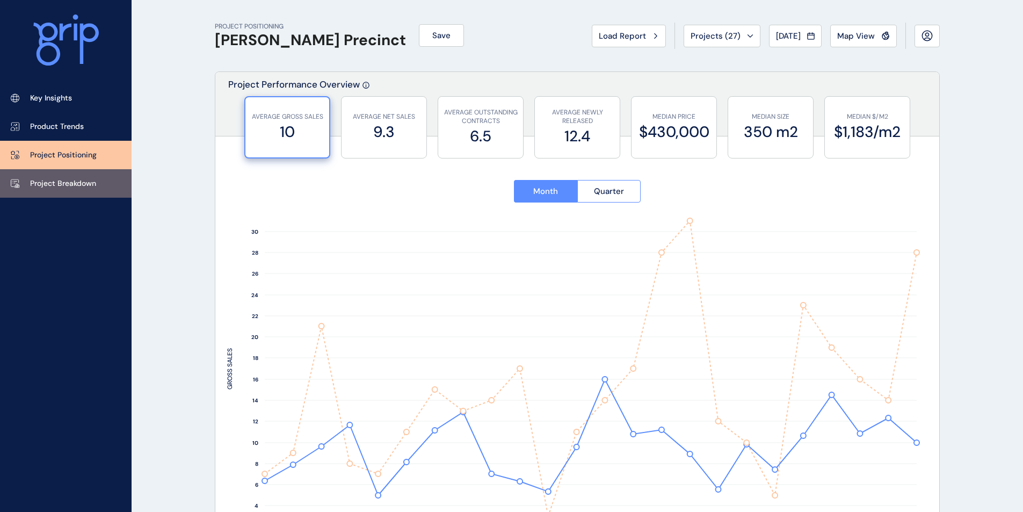
click at [67, 191] on link "Project Breakdown" at bounding box center [66, 183] width 132 height 28
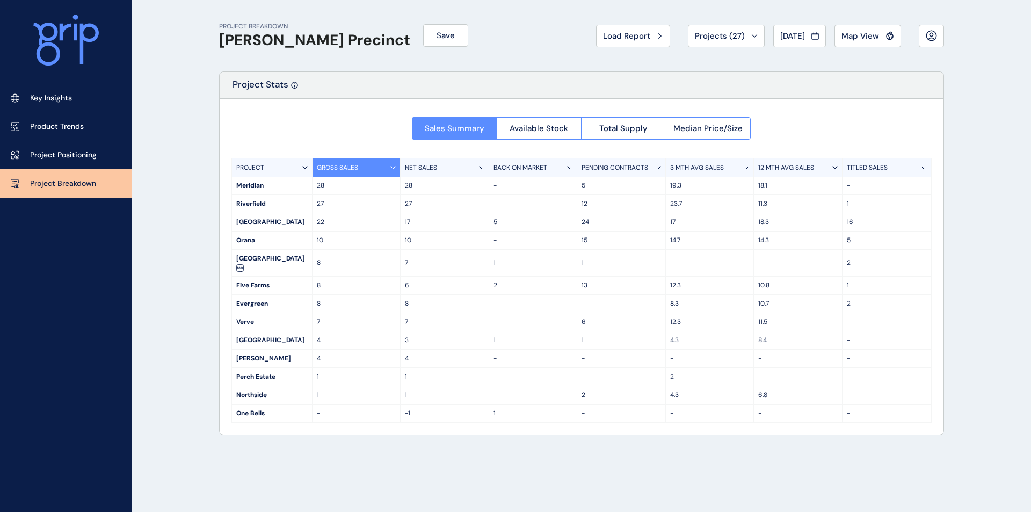
click at [633, 115] on div "Sales Summary Available Stock Total Supply Median Price/Size" at bounding box center [581, 125] width 339 height 29
click at [625, 128] on span "Total Supply" at bounding box center [623, 128] width 48 height 11
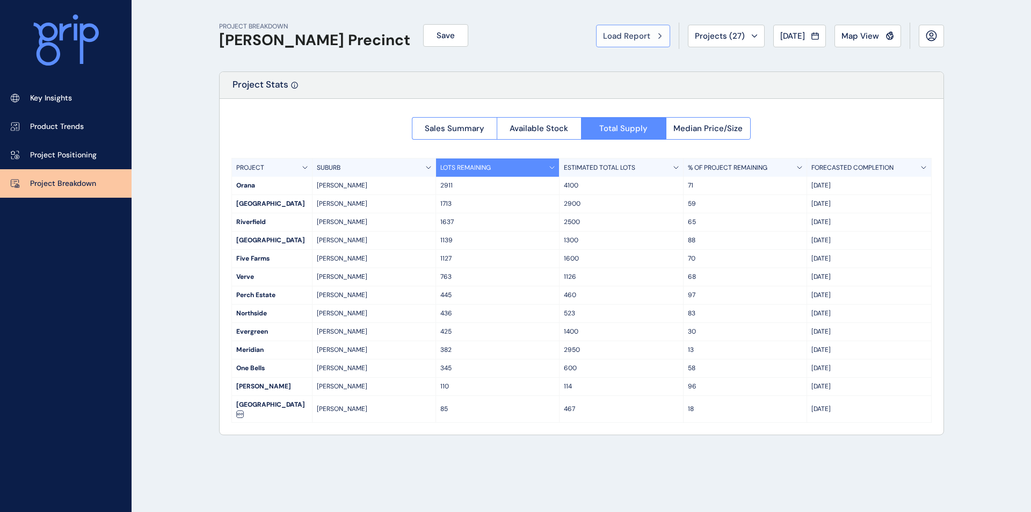
click at [627, 36] on span "Load Report" at bounding box center [626, 36] width 47 height 11
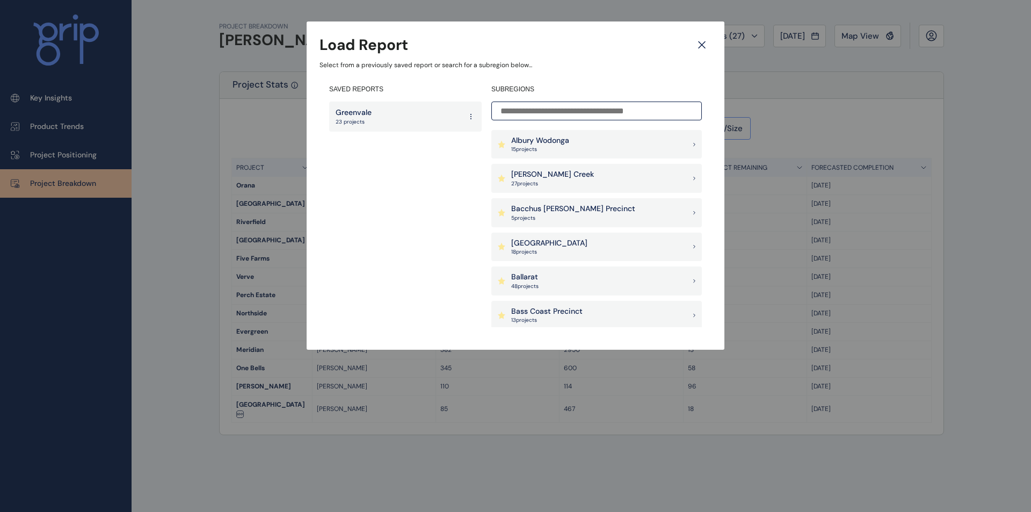
click at [567, 134] on div "Albury Wodonga 15 project s" at bounding box center [596, 144] width 211 height 29
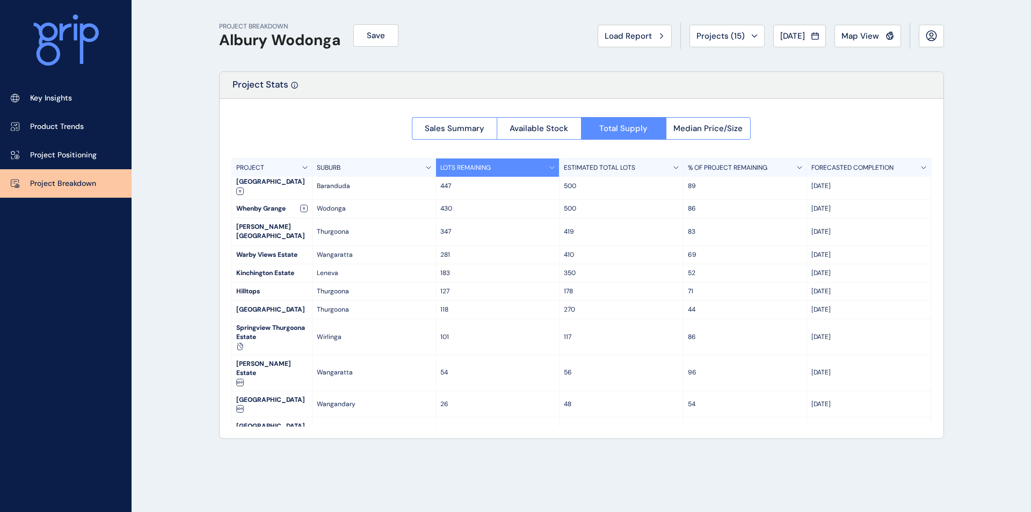
scroll to position [24, 0]
click at [705, 41] on span "Projects ( 15 )" at bounding box center [721, 36] width 48 height 11
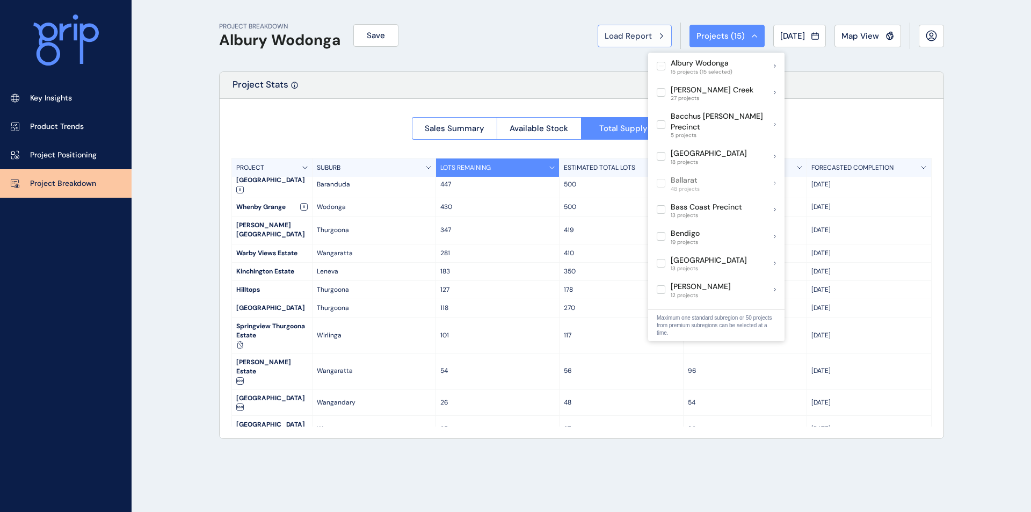
click at [618, 35] on span "Load Report" at bounding box center [628, 36] width 47 height 11
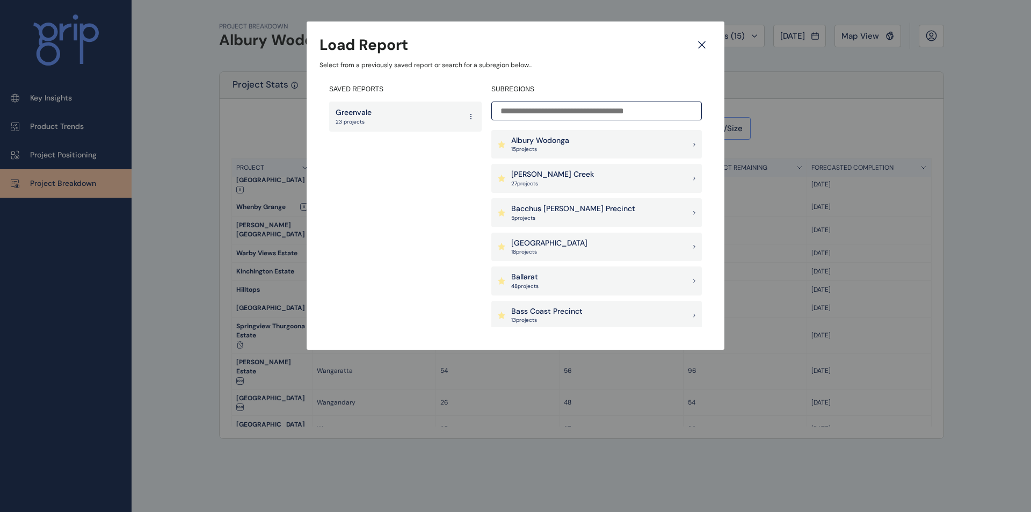
click at [532, 110] on input at bounding box center [596, 111] width 211 height 19
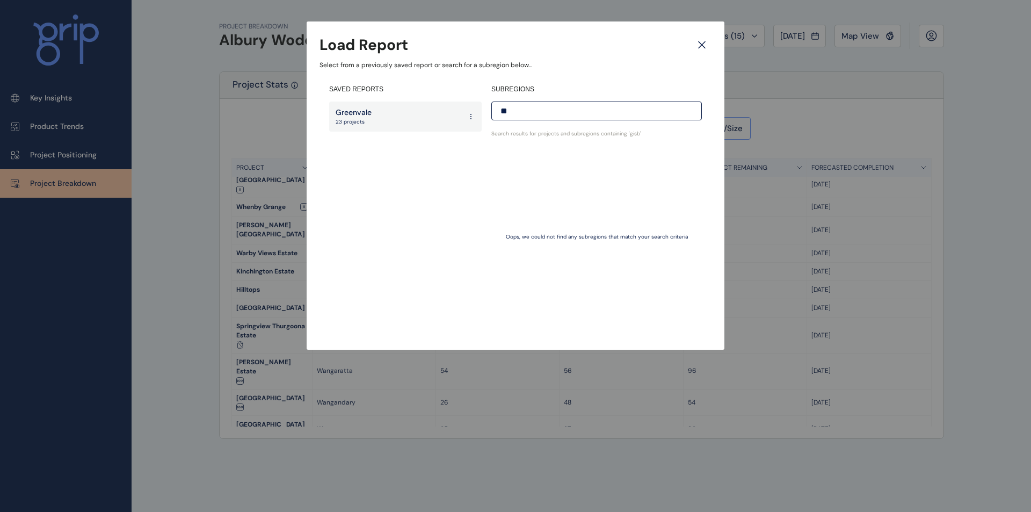
type input "*"
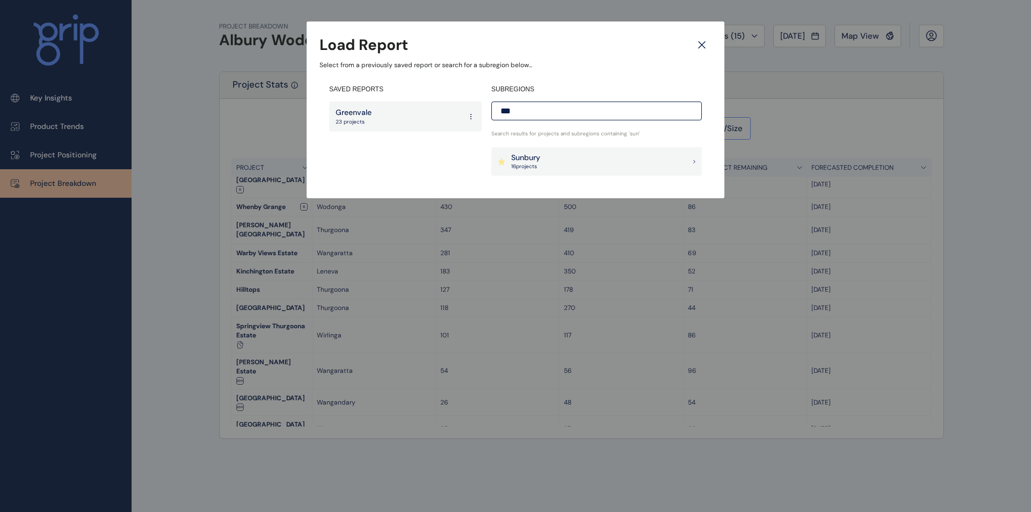
type input "***"
click at [627, 172] on div "Sunbury 16 project s" at bounding box center [596, 161] width 211 height 29
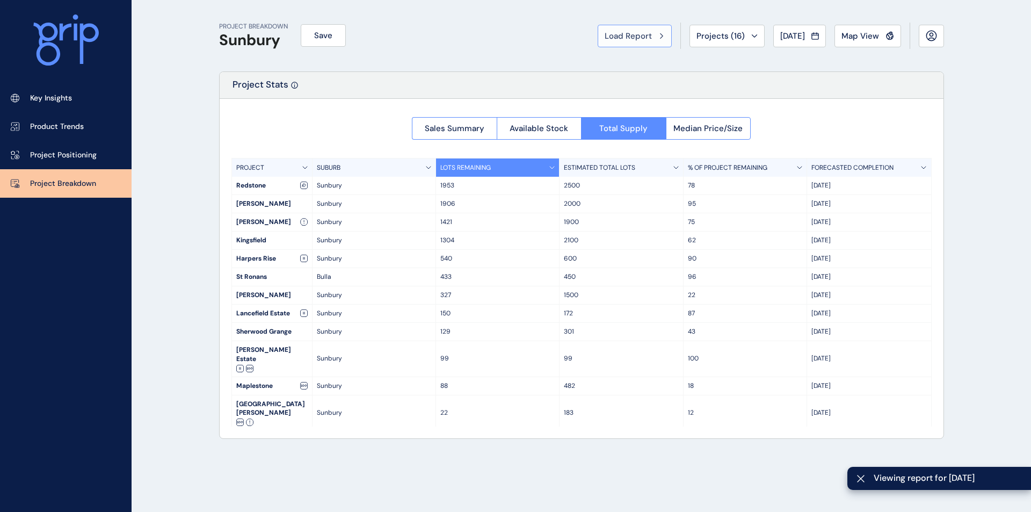
click at [615, 45] on button "Load Report" at bounding box center [635, 36] width 74 height 23
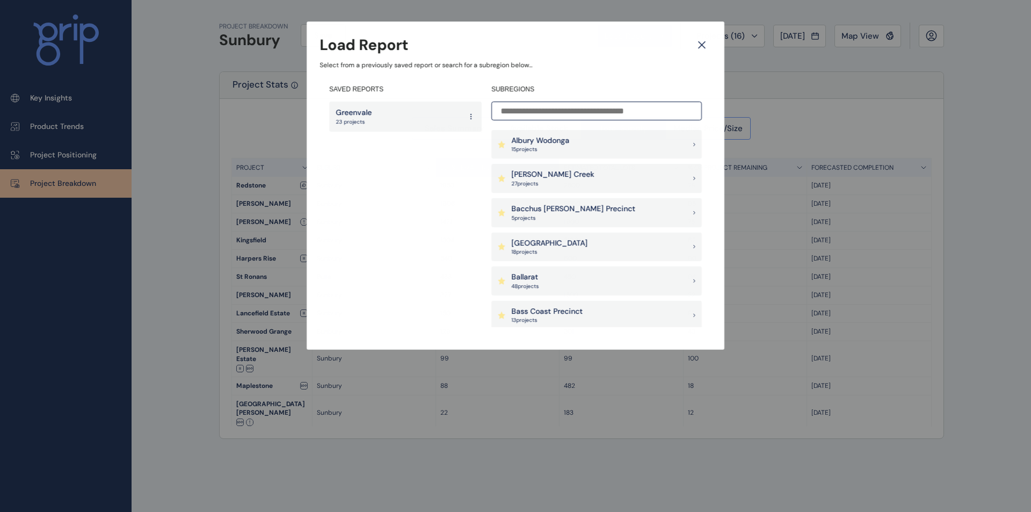
click at [591, 107] on input at bounding box center [596, 111] width 211 height 19
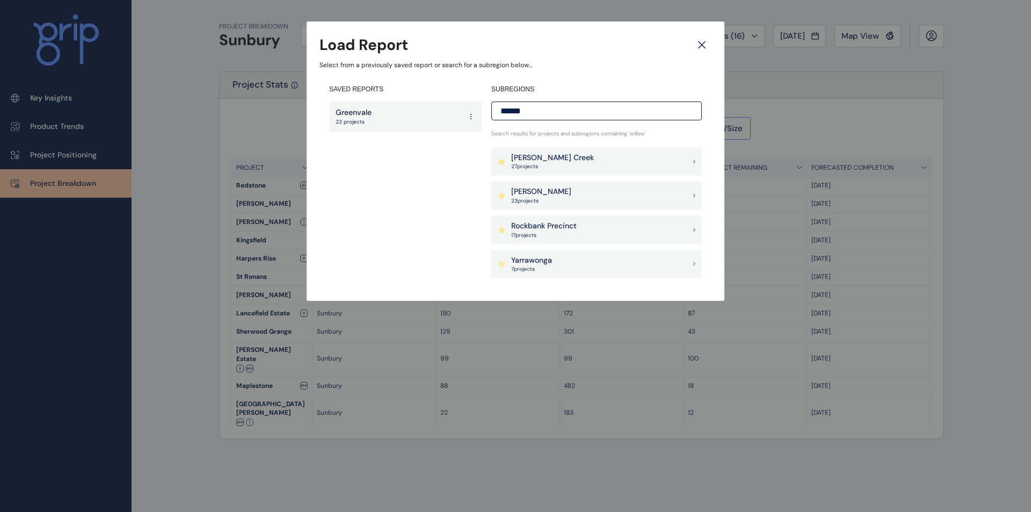
type input "******"
click at [694, 162] on icon at bounding box center [695, 161] width 2 height 3
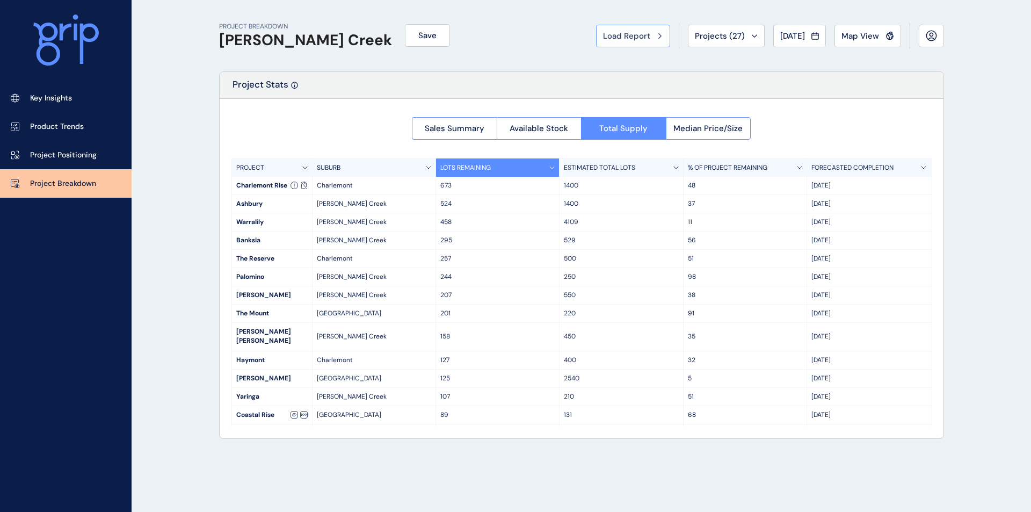
click at [625, 38] on span "Load Report" at bounding box center [626, 36] width 47 height 11
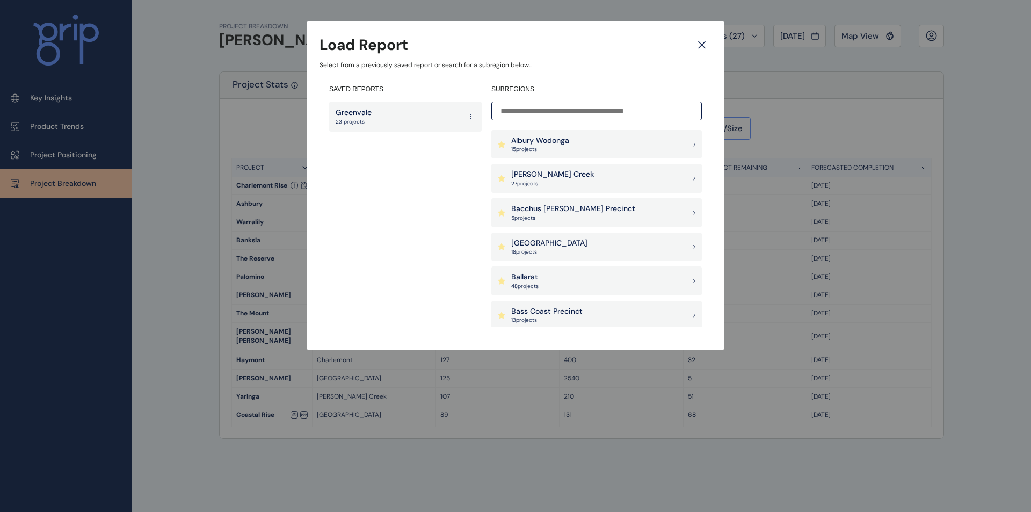
click at [543, 112] on input at bounding box center [596, 111] width 211 height 19
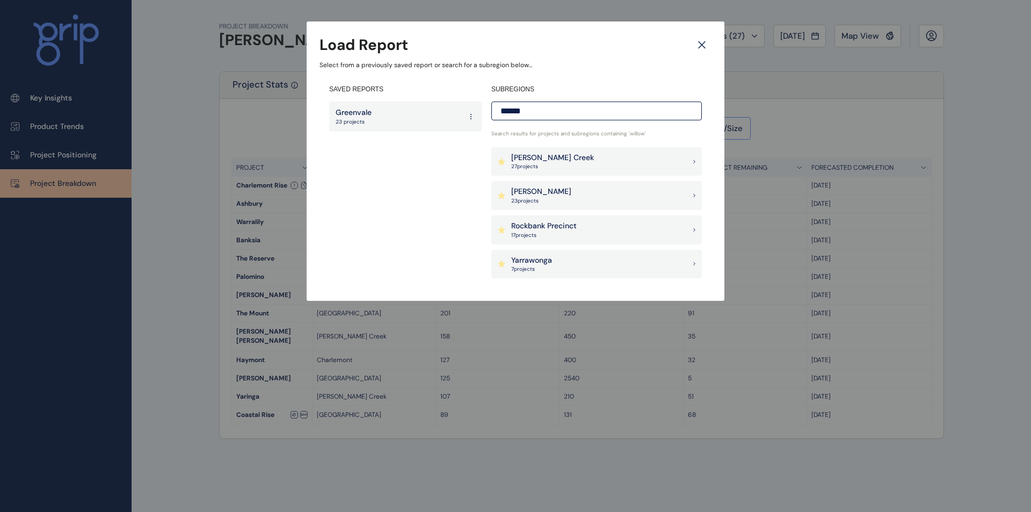
type input "******"
click at [682, 198] on div "[PERSON_NAME] 23 project s" at bounding box center [596, 195] width 211 height 29
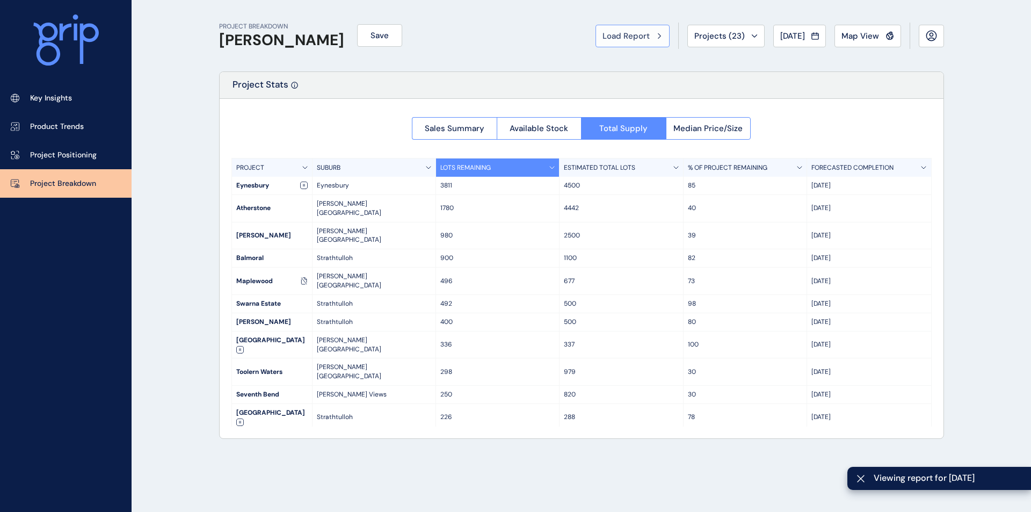
click at [628, 42] on button "Load Report" at bounding box center [633, 36] width 74 height 23
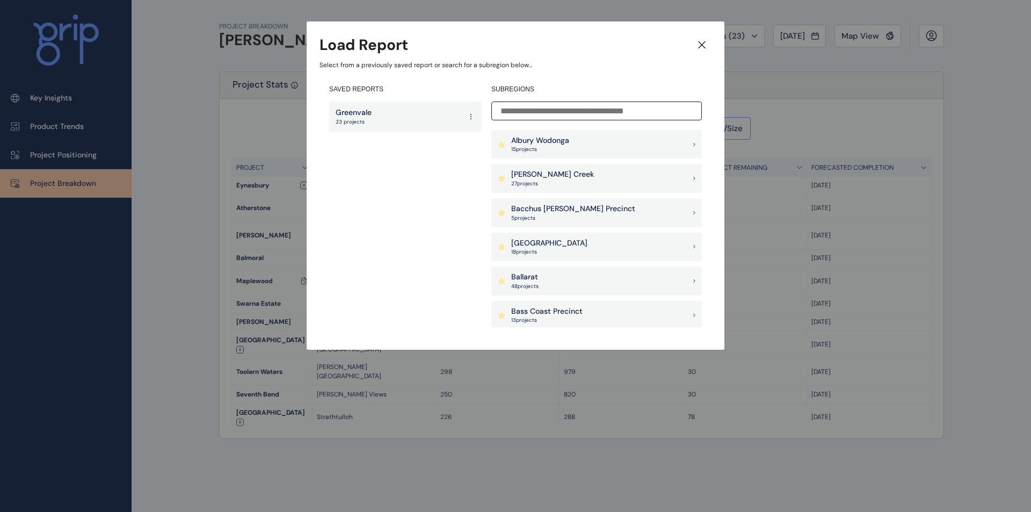
click at [553, 105] on input at bounding box center [596, 111] width 211 height 19
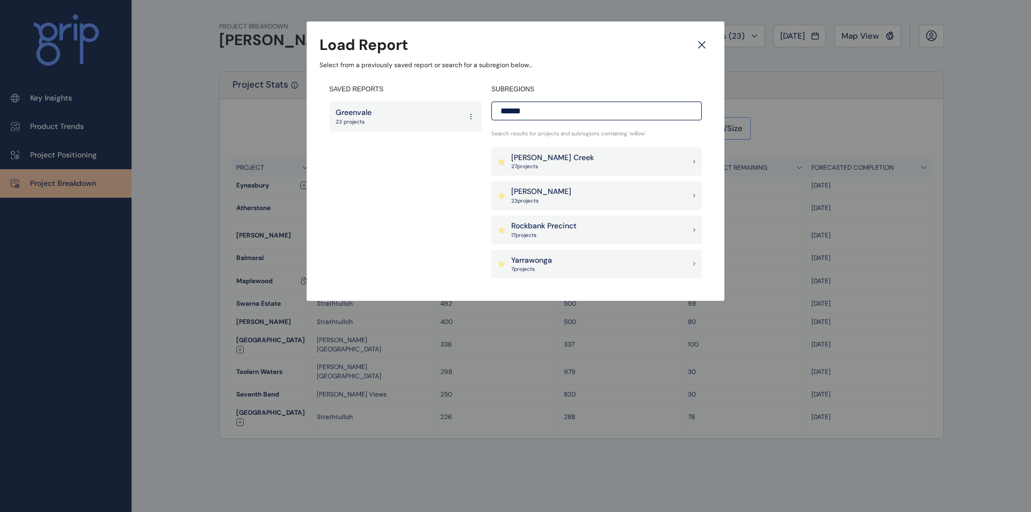
type input "******"
click at [542, 228] on p "Rockbank Precinct" at bounding box center [544, 226] width 66 height 11
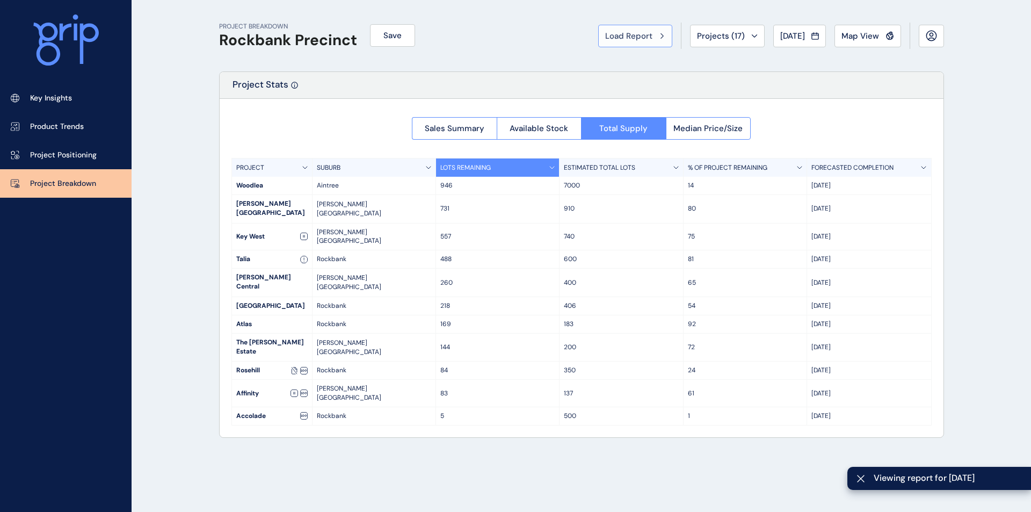
click at [611, 46] on button "Load Report" at bounding box center [635, 36] width 74 height 23
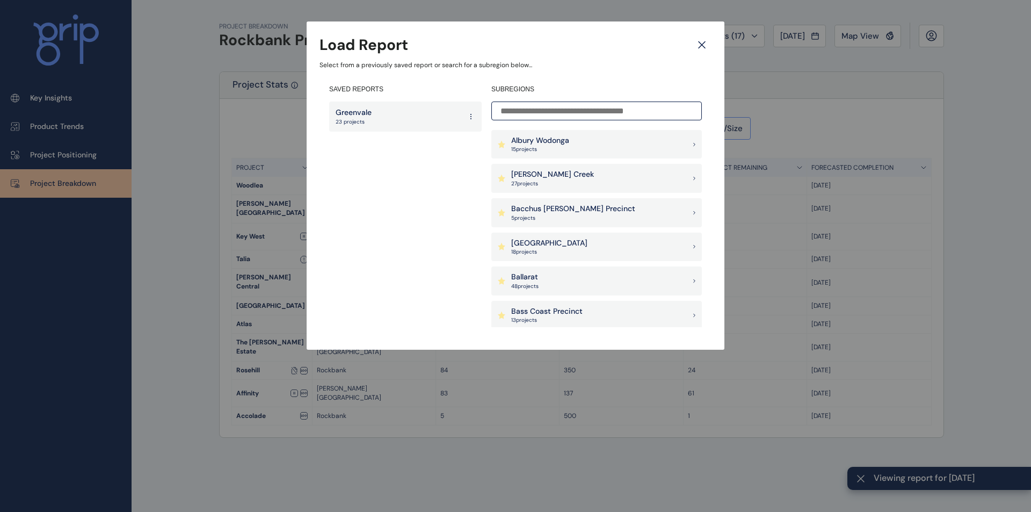
click at [599, 107] on input at bounding box center [596, 111] width 211 height 19
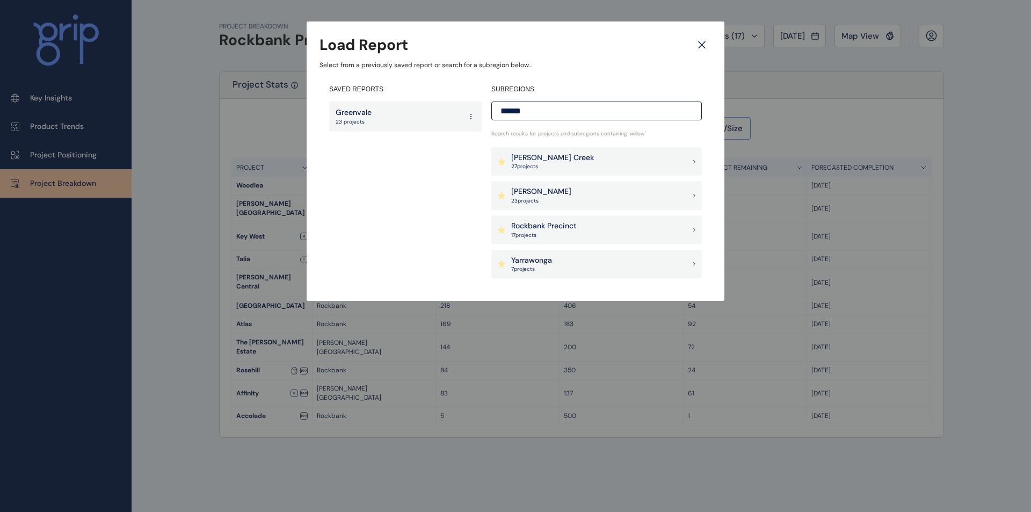
drag, startPoint x: 547, startPoint y: 111, endPoint x: 386, endPoint y: 121, distance: 161.4
click at [386, 121] on div "SAVED REPORTS Greenvale 23 projects SUBREGIONS ****** Search results for projec…" at bounding box center [516, 181] width 392 height 213
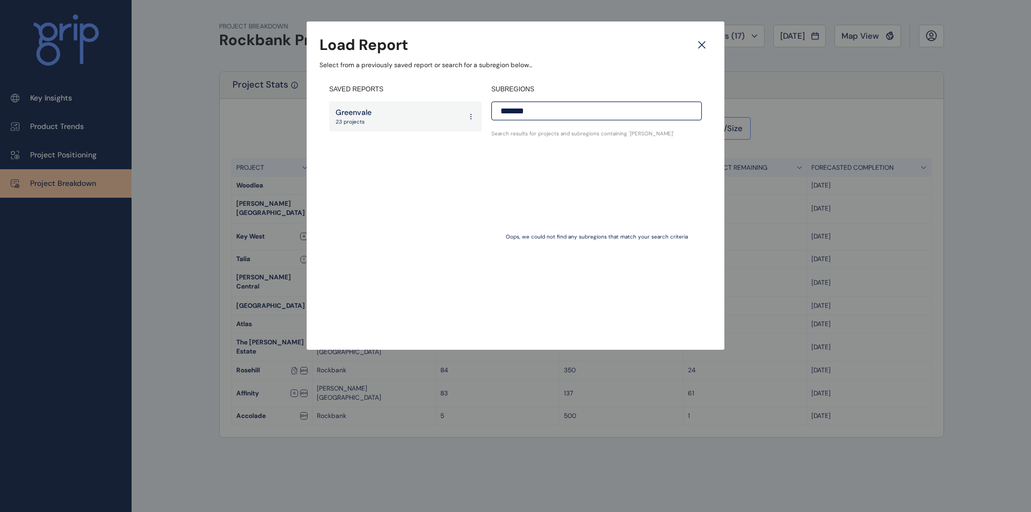
type input "*******"
click at [702, 44] on icon at bounding box center [701, 44] width 19 height 19
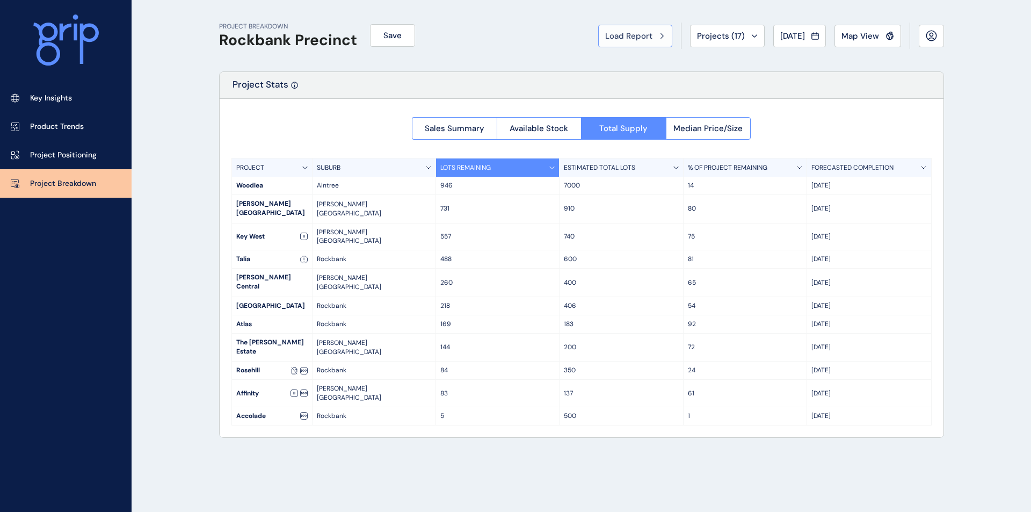
click at [618, 39] on span "Load Report" at bounding box center [628, 36] width 47 height 11
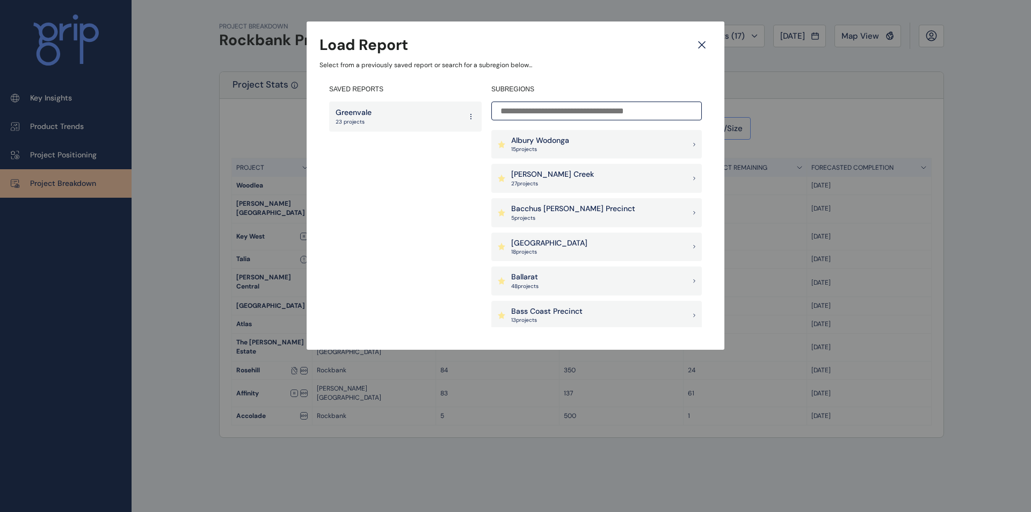
click at [562, 108] on input at bounding box center [596, 111] width 211 height 19
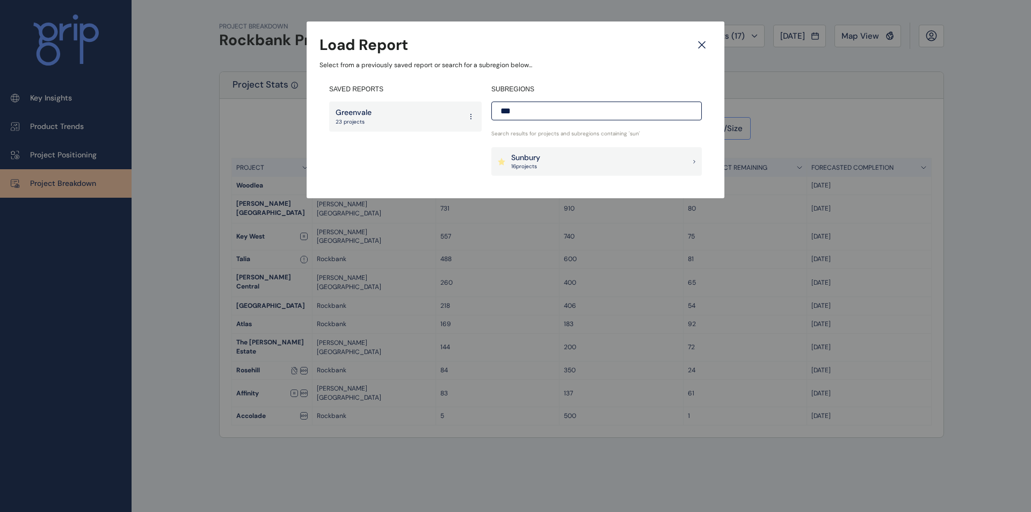
type input "***"
click at [559, 170] on div "Sunbury 16 project s" at bounding box center [596, 161] width 211 height 29
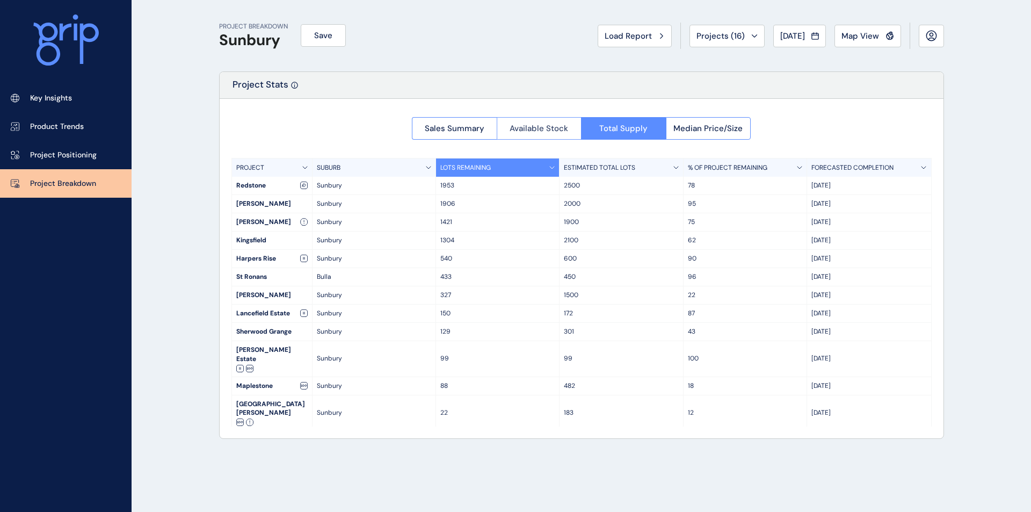
click at [520, 125] on span "Available Stock" at bounding box center [539, 128] width 59 height 11
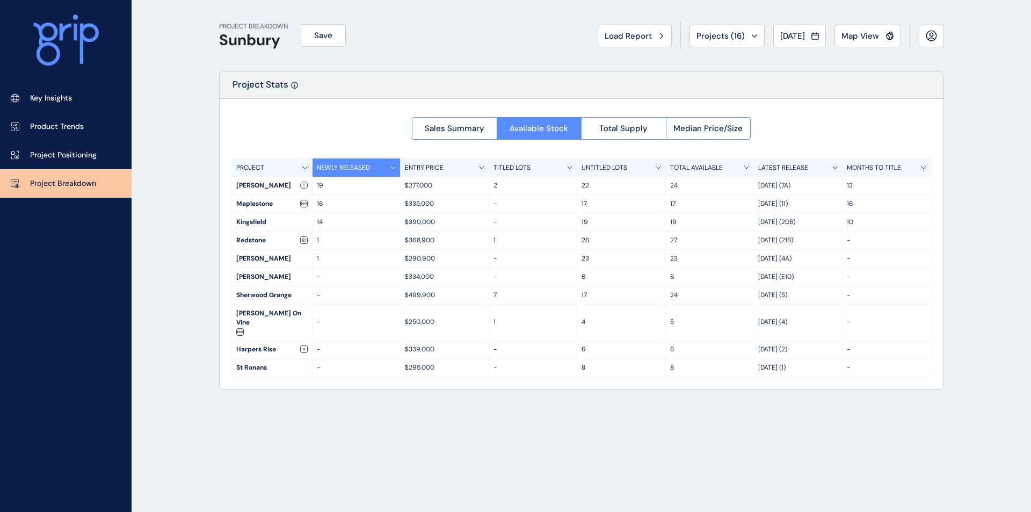
click at [353, 396] on div "PROJECT BREAKDOWN Sunbury Save Load Report Projects ( 16 ) [DATE] 2025 < > Jan …" at bounding box center [582, 256] width 752 height 512
click at [635, 35] on span "Load Report" at bounding box center [628, 36] width 47 height 11
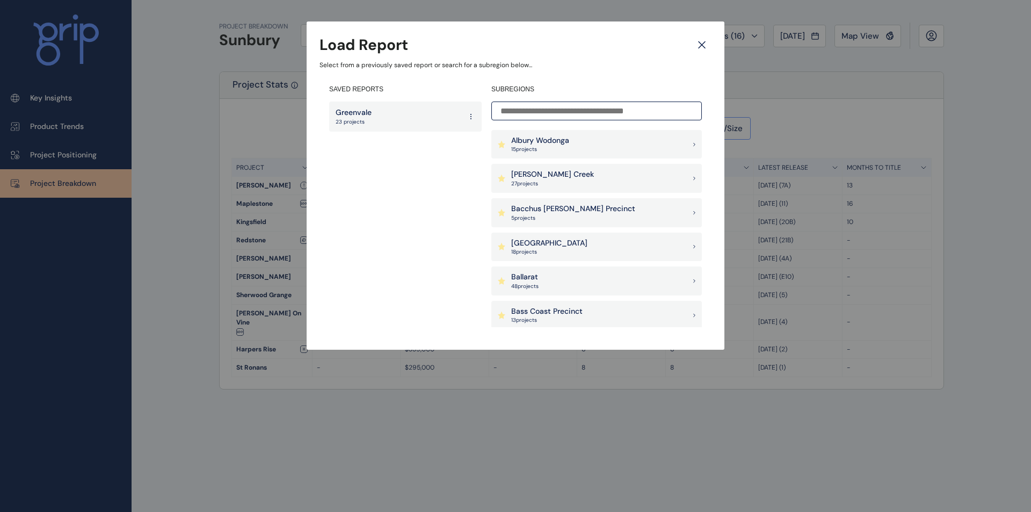
click at [591, 132] on div "Albury Wodonga 15 project s" at bounding box center [596, 144] width 211 height 29
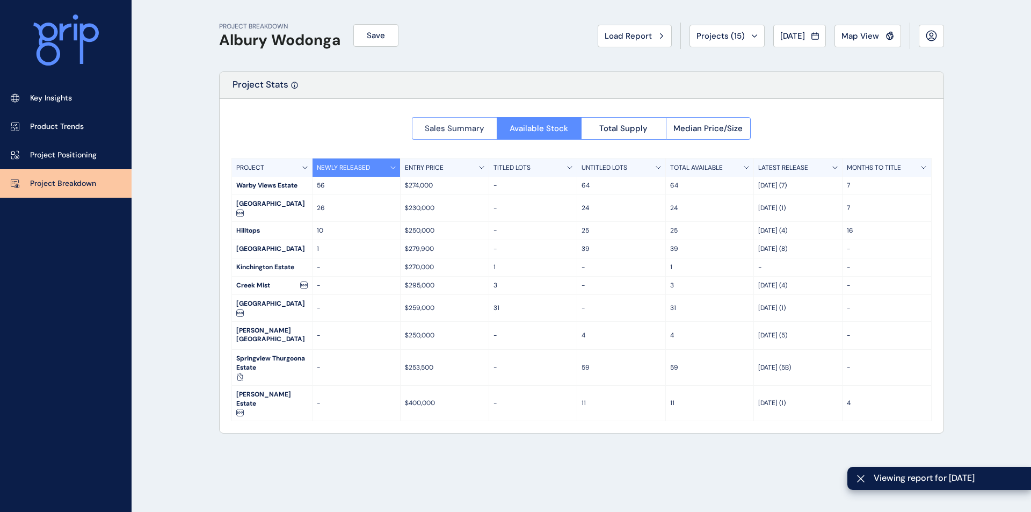
click at [466, 127] on span "Sales Summary" at bounding box center [455, 128] width 60 height 11
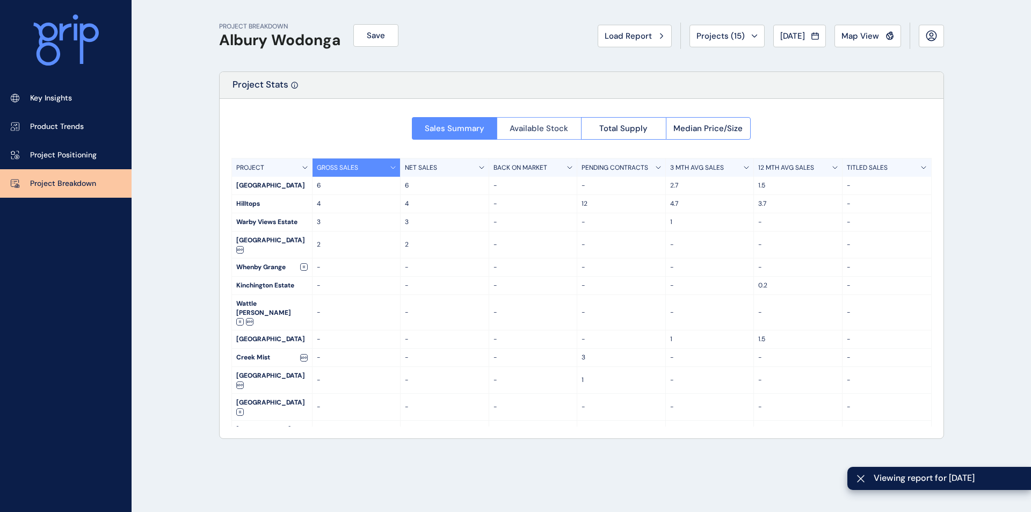
click at [563, 132] on span "Available Stock" at bounding box center [539, 128] width 59 height 11
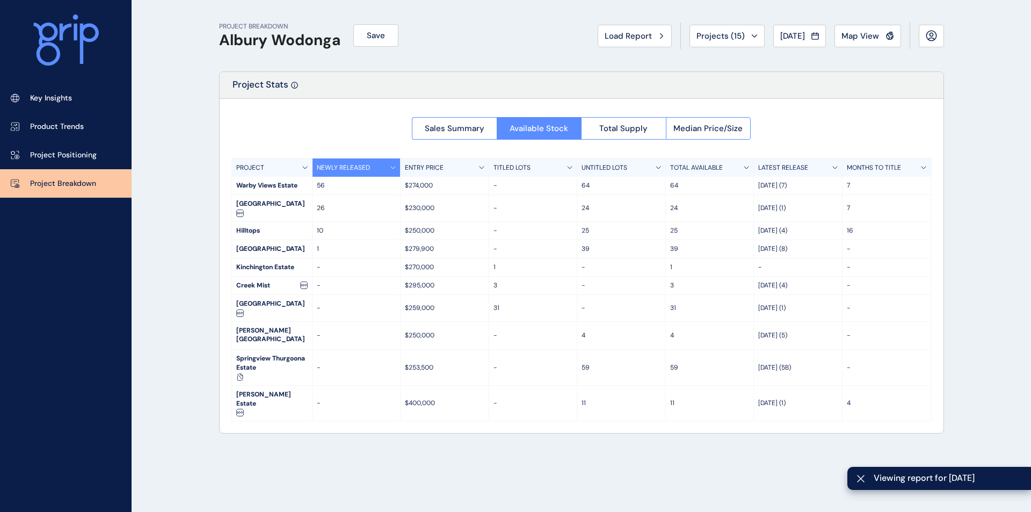
click at [540, 396] on div "PROJECT BREAKDOWN Albury Wodonga Save Load Report Projects ( 15 ) [DATE] 2025 <…" at bounding box center [582, 256] width 752 height 512
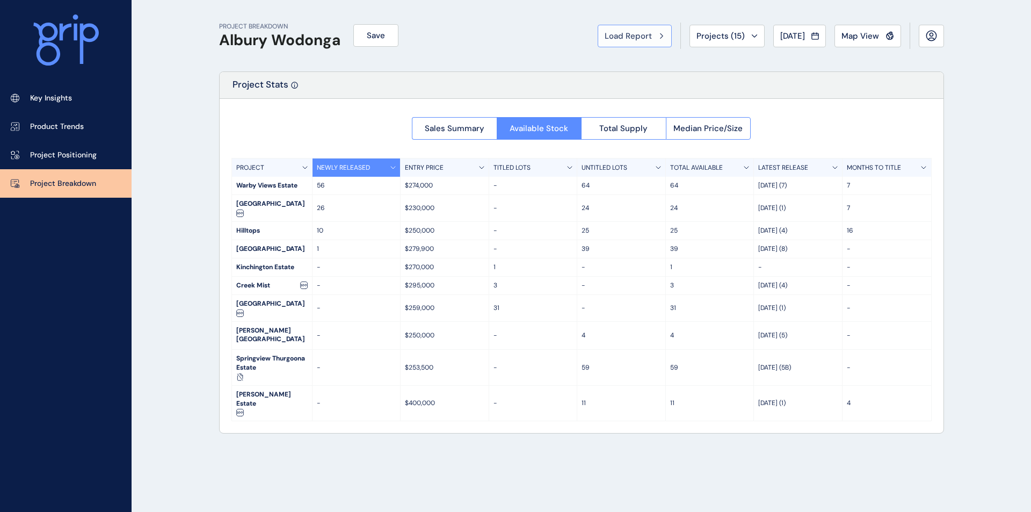
click at [635, 38] on span "Load Report" at bounding box center [628, 36] width 47 height 11
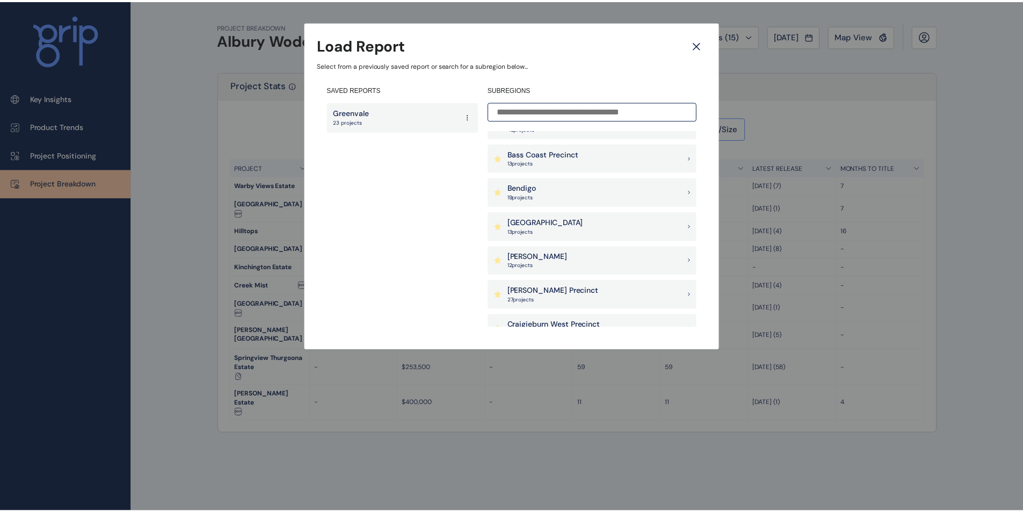
scroll to position [161, 0]
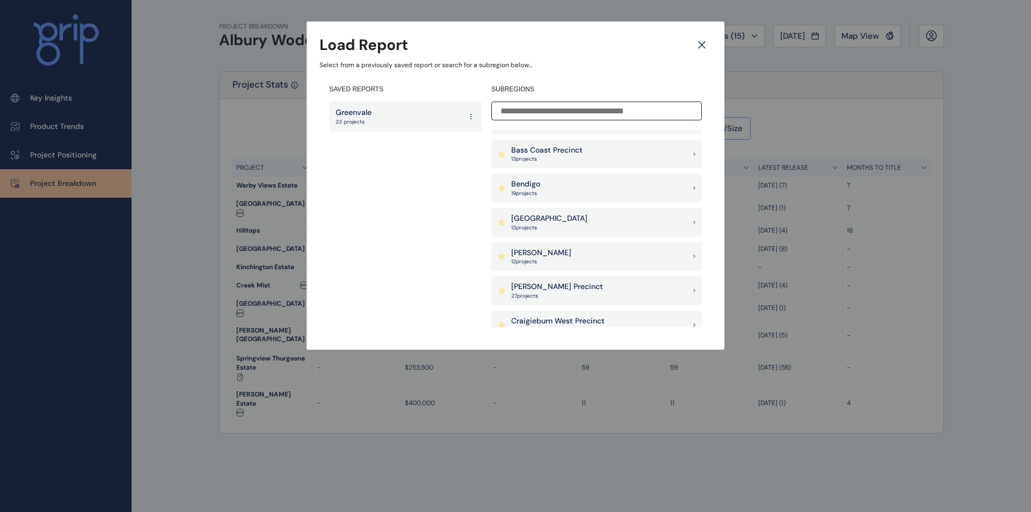
click at [562, 283] on p "[PERSON_NAME] Precinct" at bounding box center [557, 286] width 92 height 11
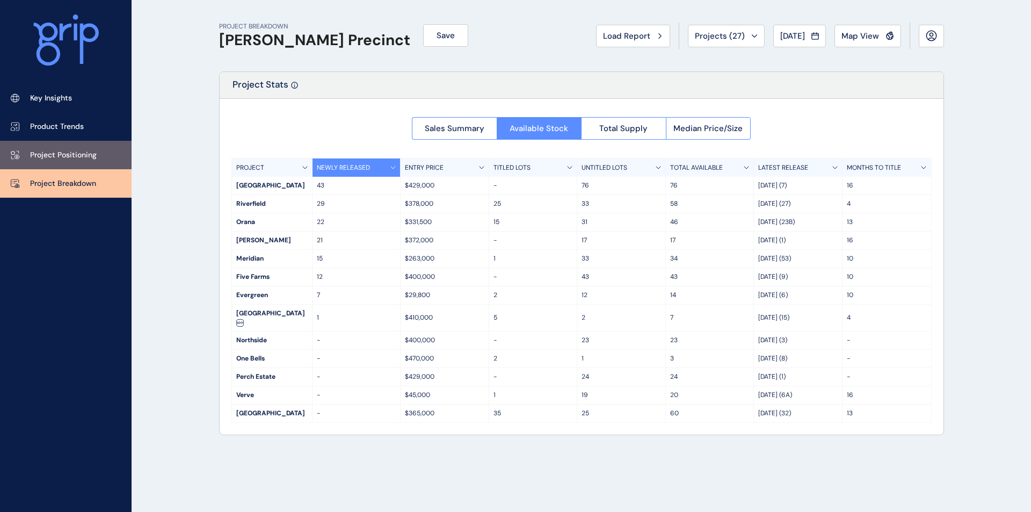
click at [33, 155] on p "Project Positioning" at bounding box center [63, 155] width 67 height 11
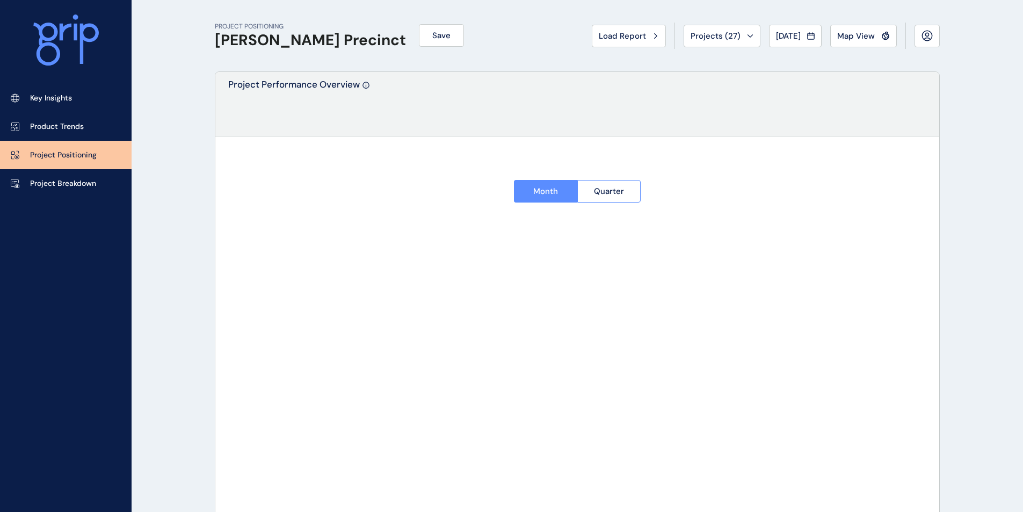
type input "********"
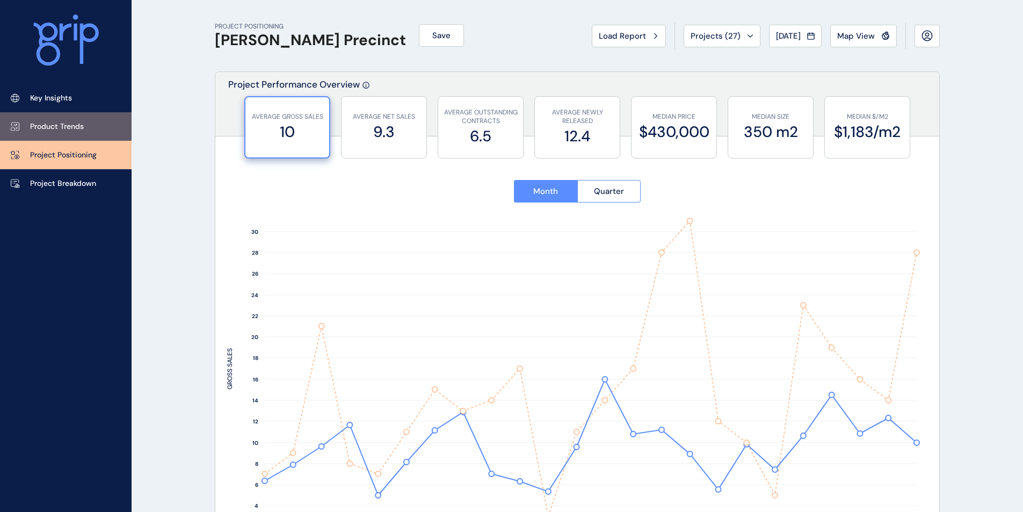
click at [57, 133] on link "Product Trends" at bounding box center [66, 126] width 132 height 28
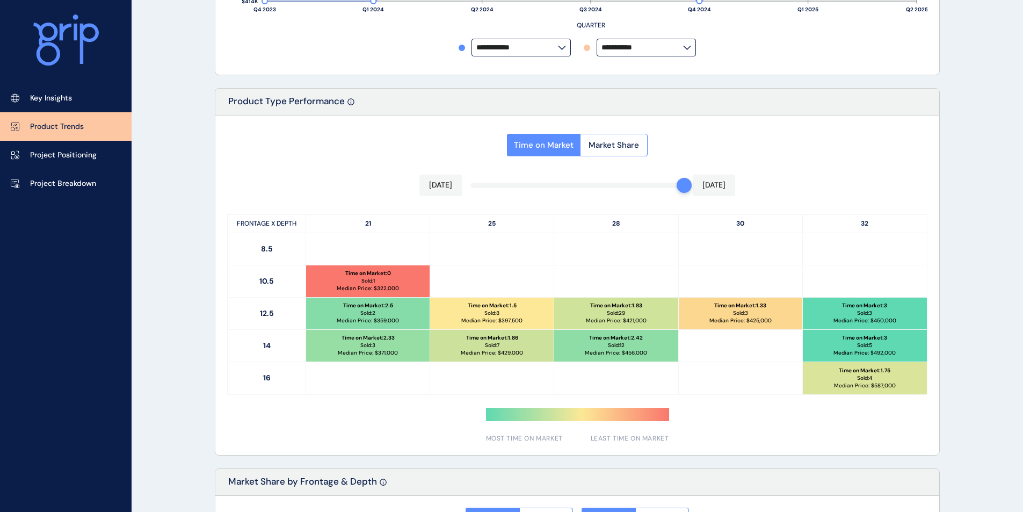
scroll to position [423, 0]
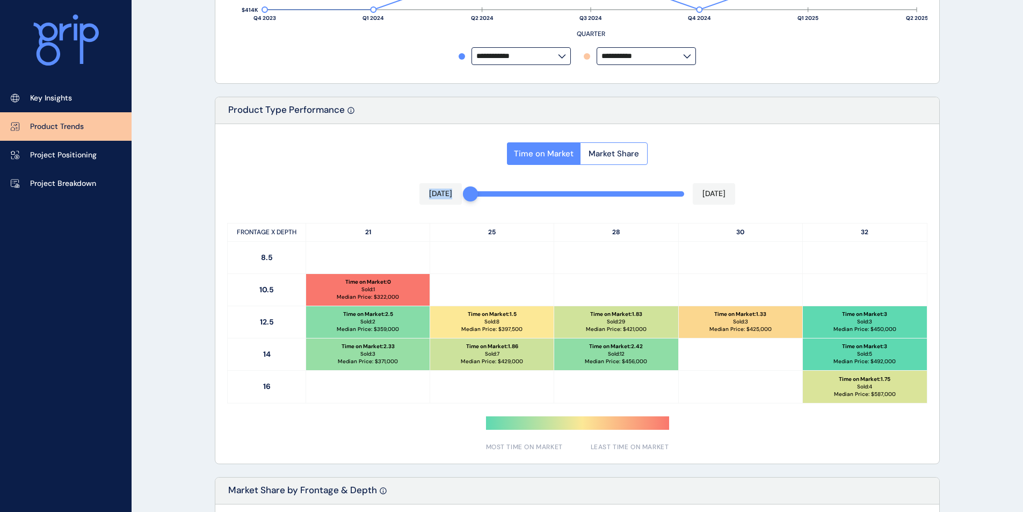
drag, startPoint x: 677, startPoint y: 194, endPoint x: 414, endPoint y: 190, distance: 263.2
click at [417, 190] on div "Time on Market Market Share [DATE] [DATE] FRONTAGE X DEPTH 21 25 28 30 32 8.5 1…" at bounding box center [577, 293] width 724 height 339
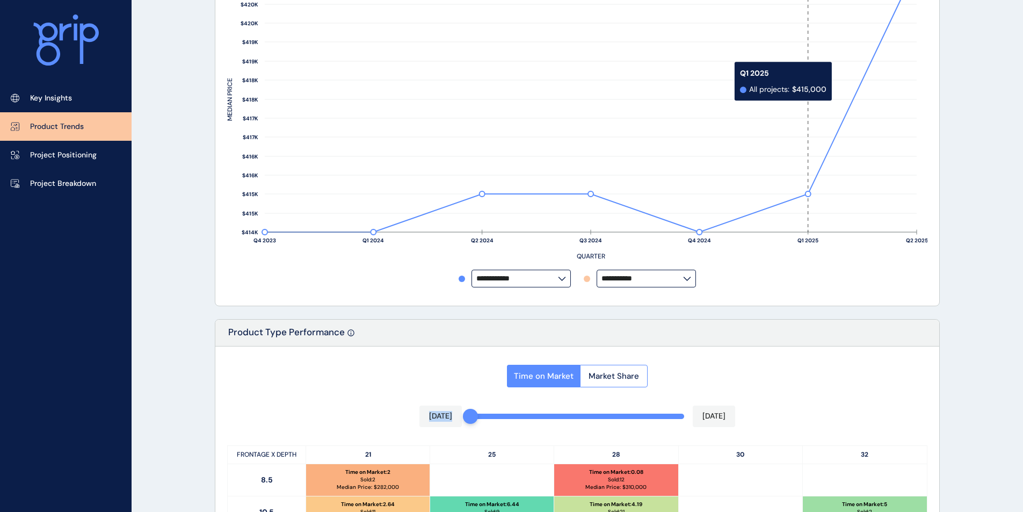
scroll to position [376, 0]
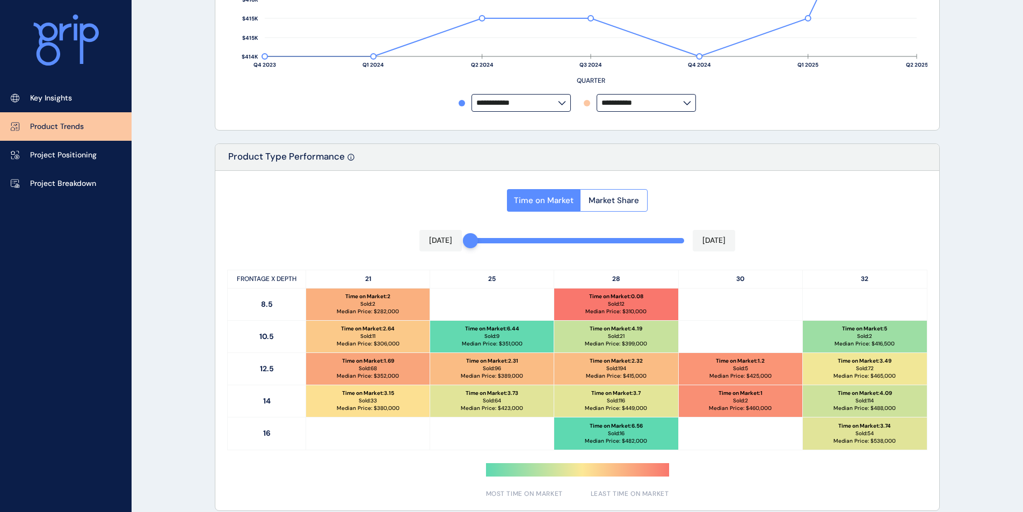
click at [824, 281] on p "32" at bounding box center [865, 279] width 124 height 18
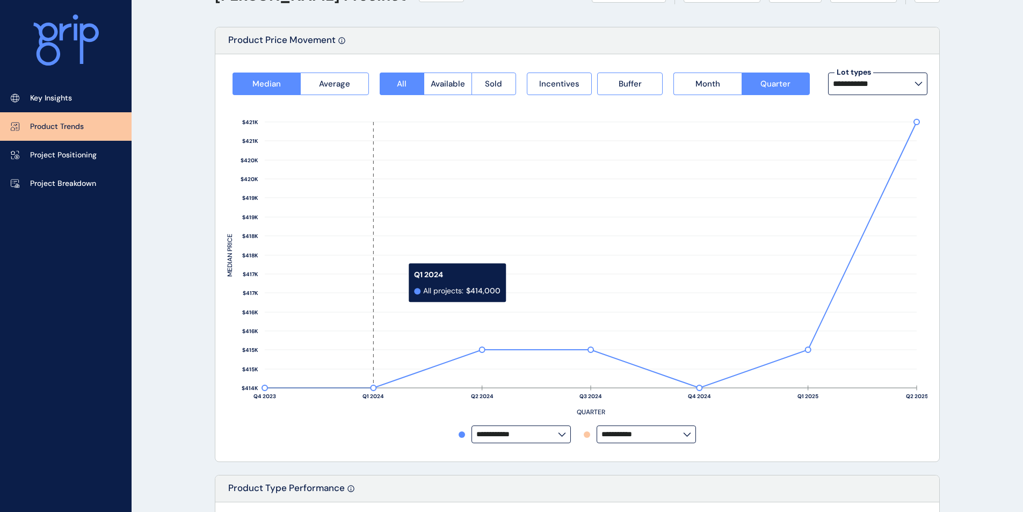
scroll to position [0, 0]
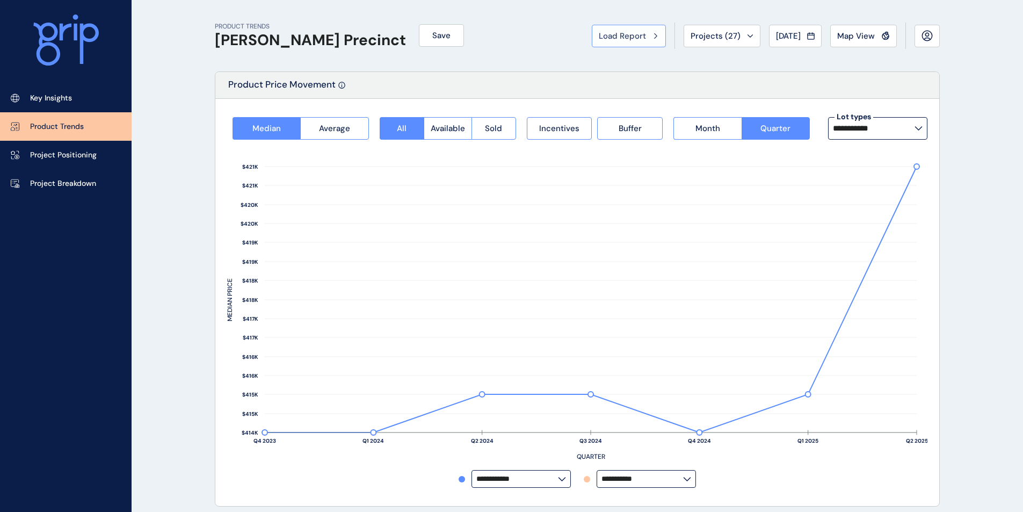
click at [653, 38] on button "Load Report" at bounding box center [629, 36] width 74 height 23
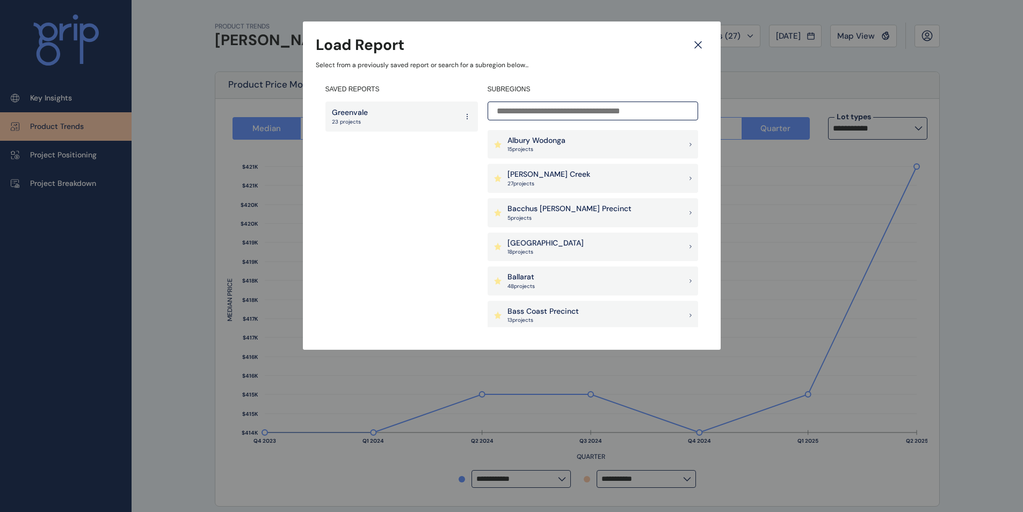
click at [592, 148] on div "Albury Wodonga 15 project s" at bounding box center [593, 144] width 211 height 29
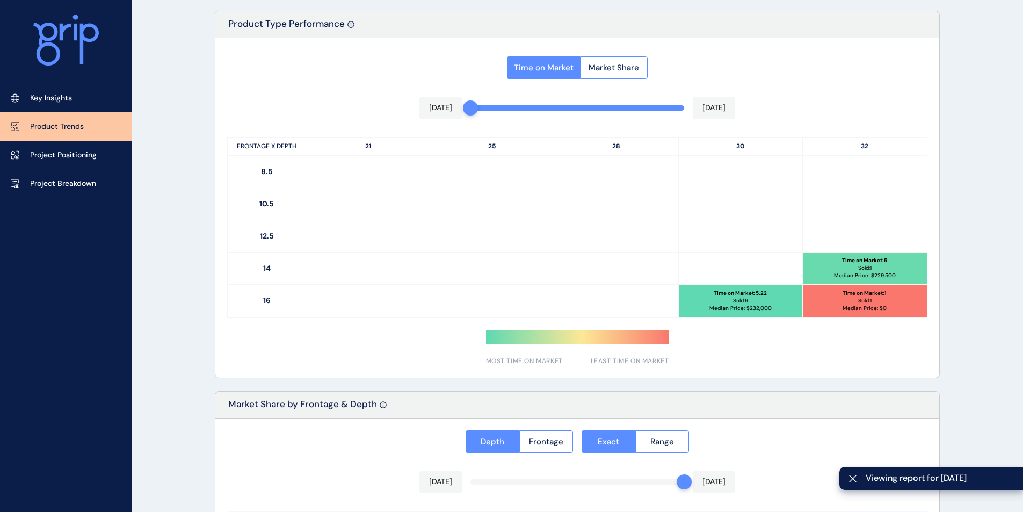
scroll to position [483, 0]
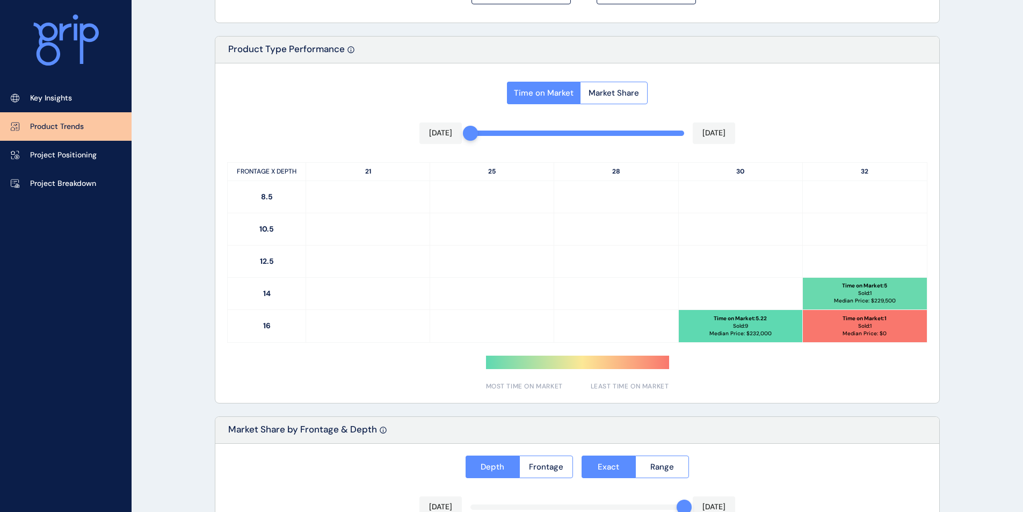
click at [605, 81] on div "Time on Market Market Share" at bounding box center [577, 89] width 141 height 29
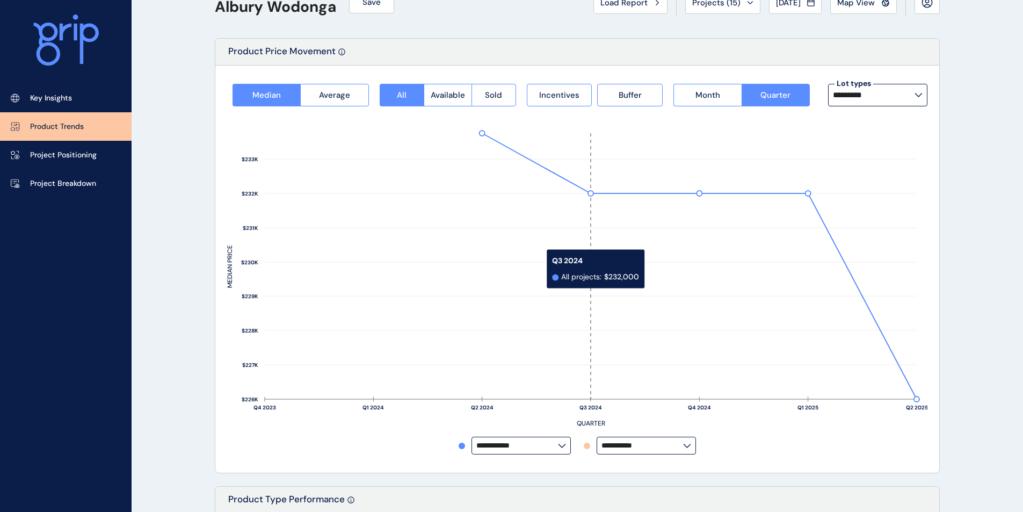
scroll to position [0, 0]
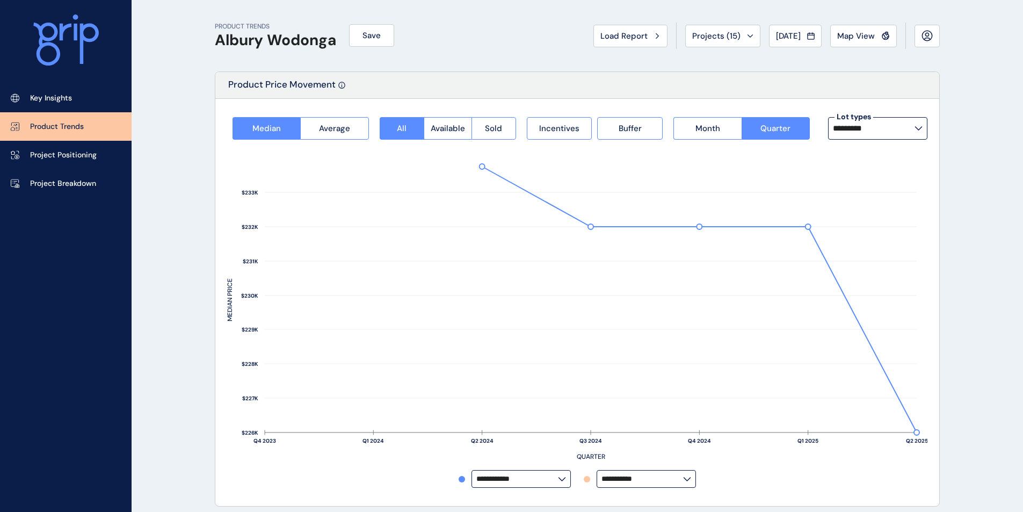
click at [634, 34] on span "Load Report" at bounding box center [623, 36] width 47 height 11
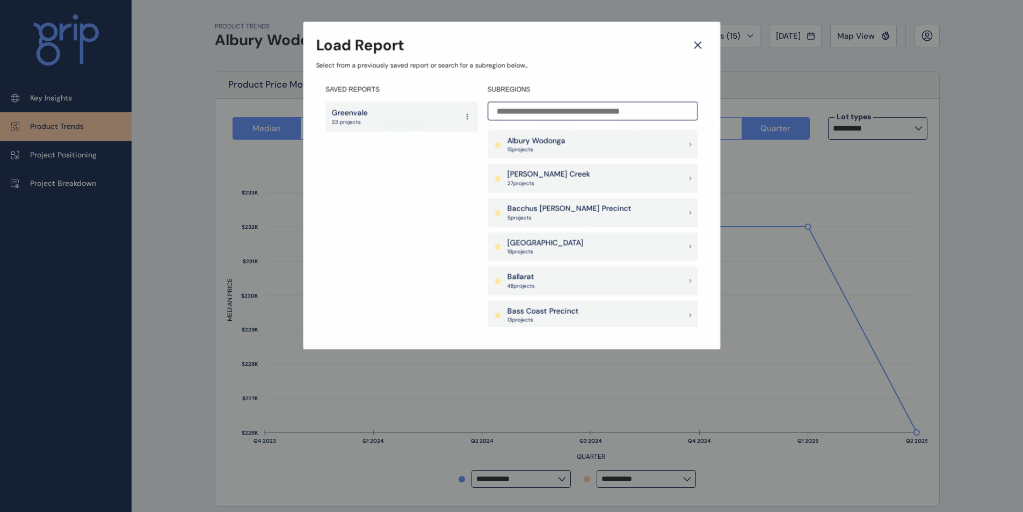
click at [574, 106] on input at bounding box center [593, 111] width 210 height 19
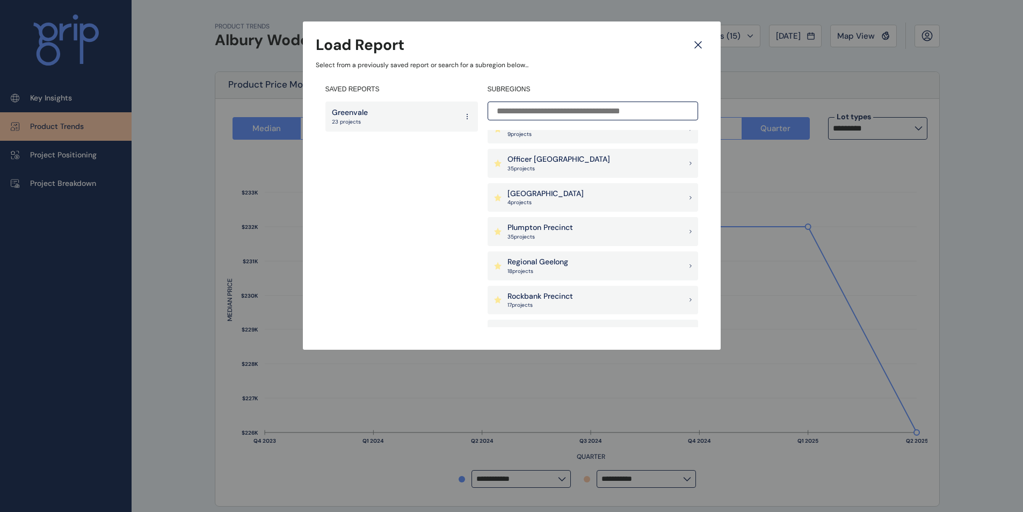
scroll to position [752, 0]
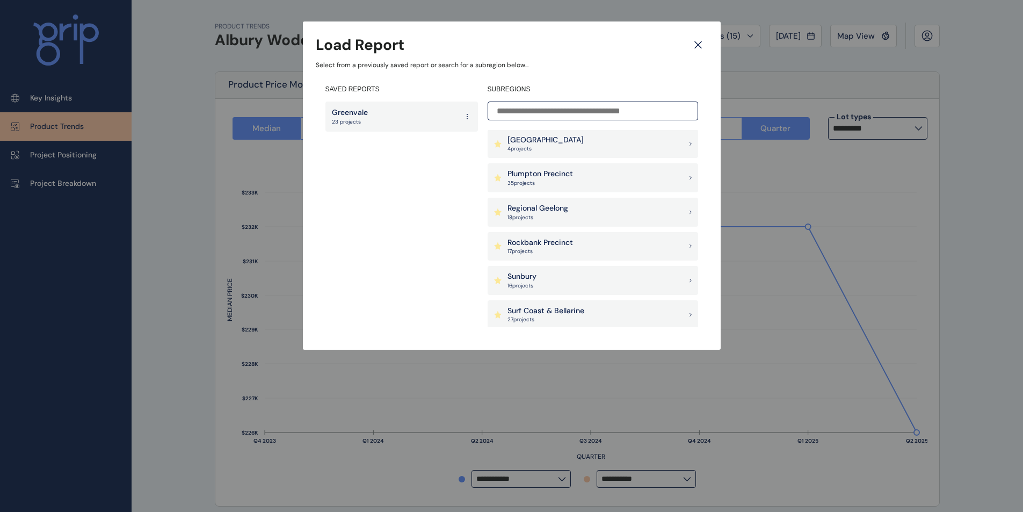
click at [546, 283] on div "Sunbury 16 project s" at bounding box center [593, 280] width 211 height 29
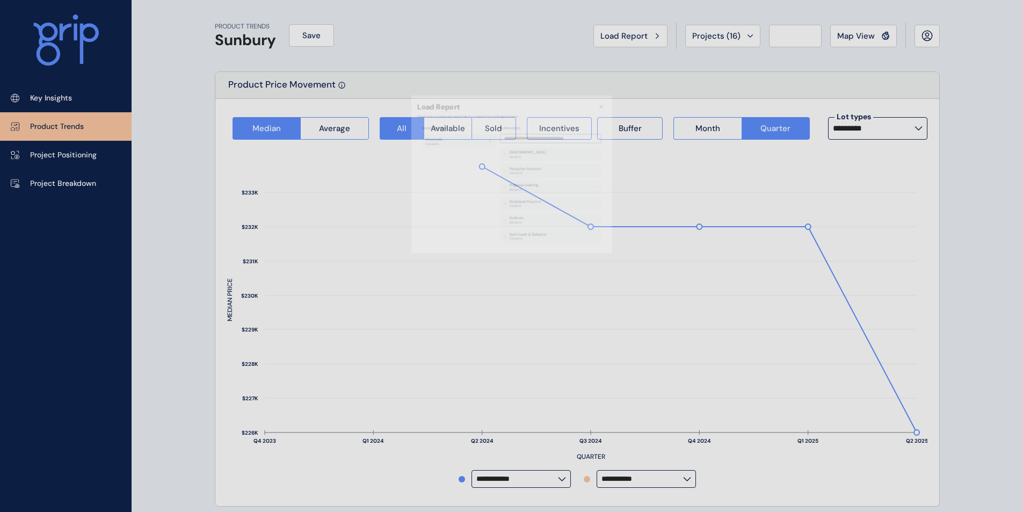
type input "**********"
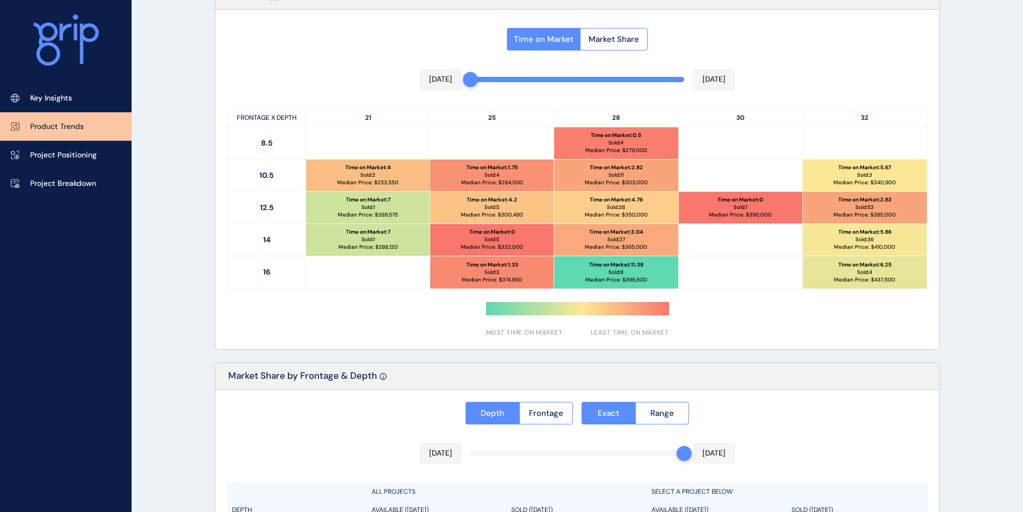
scroll to position [483, 0]
